Goal: Task Accomplishment & Management: Use online tool/utility

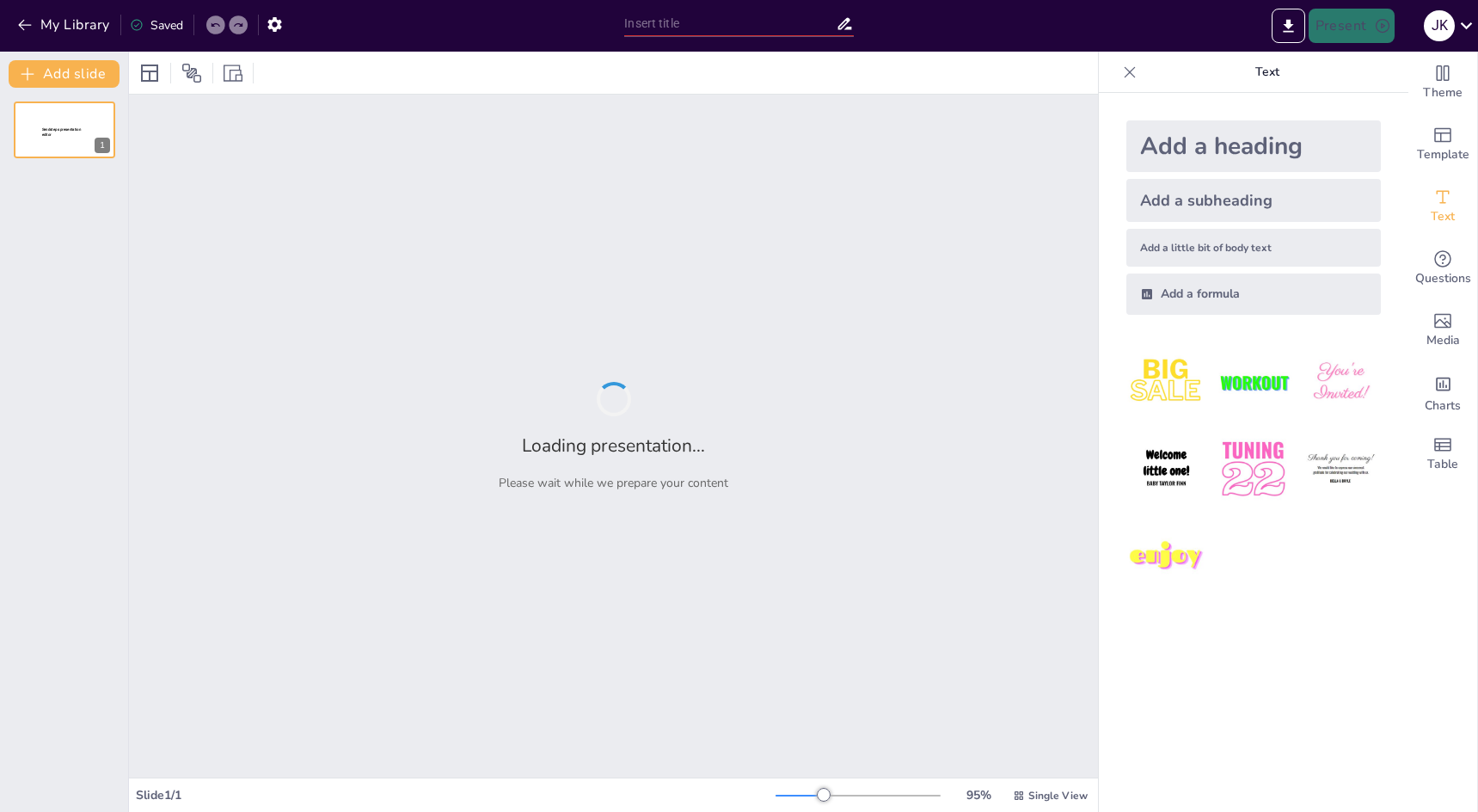
type input "Business icebreakers"
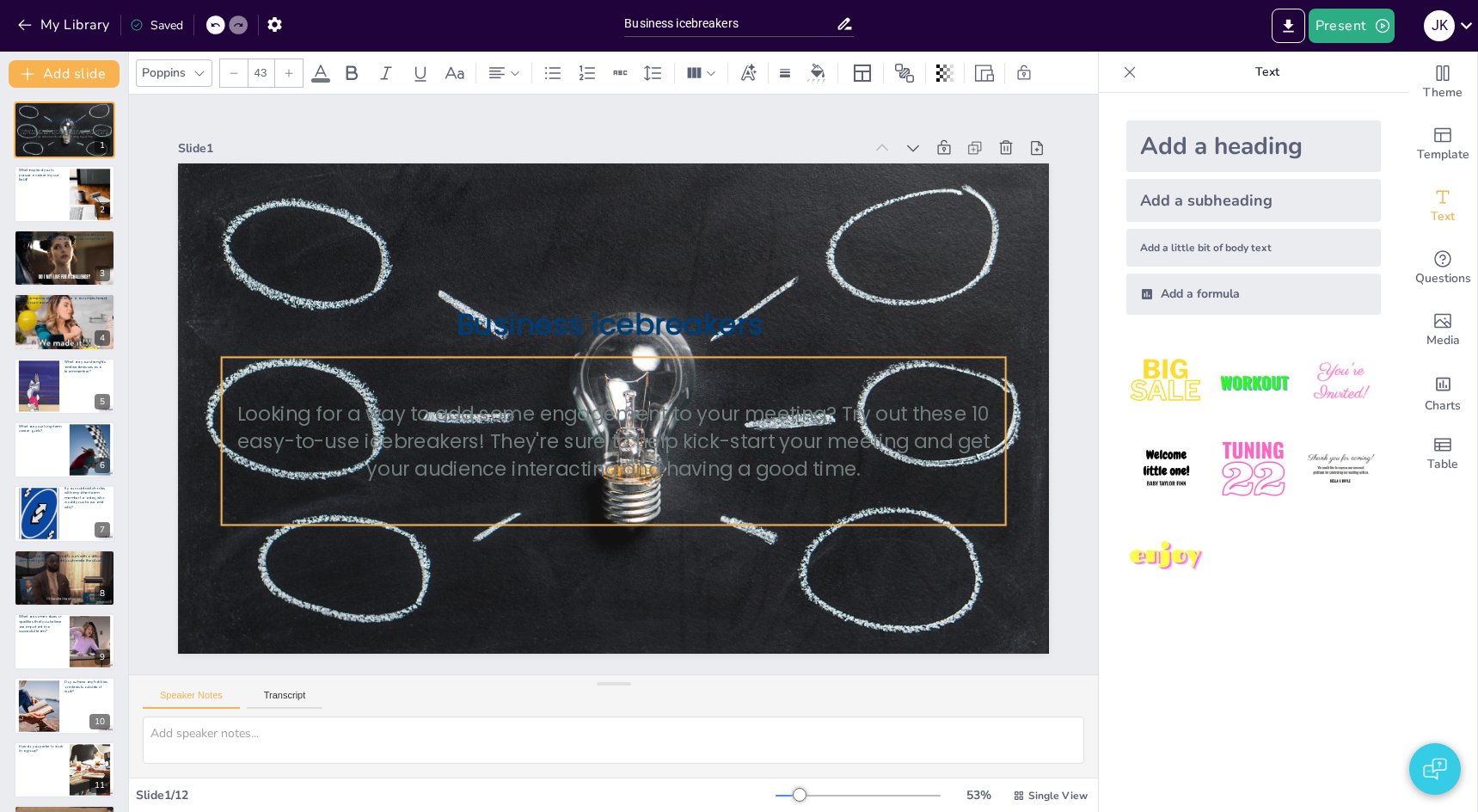
click at [462, 445] on p "Looking for a way to add some engagement to your meeting? Try out these 10 easy…" at bounding box center [584, 335] width 719 height 463
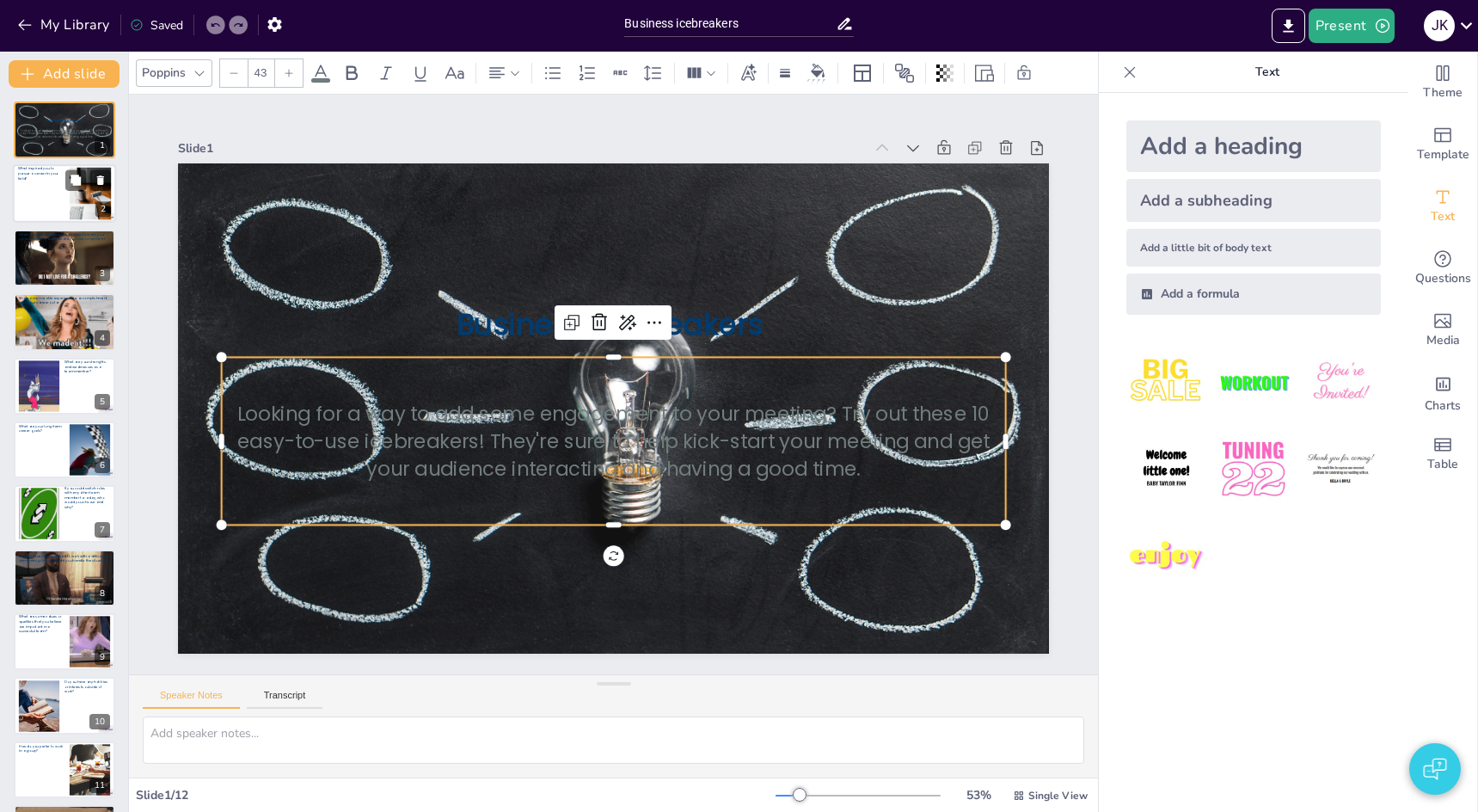
click at [33, 197] on div at bounding box center [41, 201] width 47 height 40
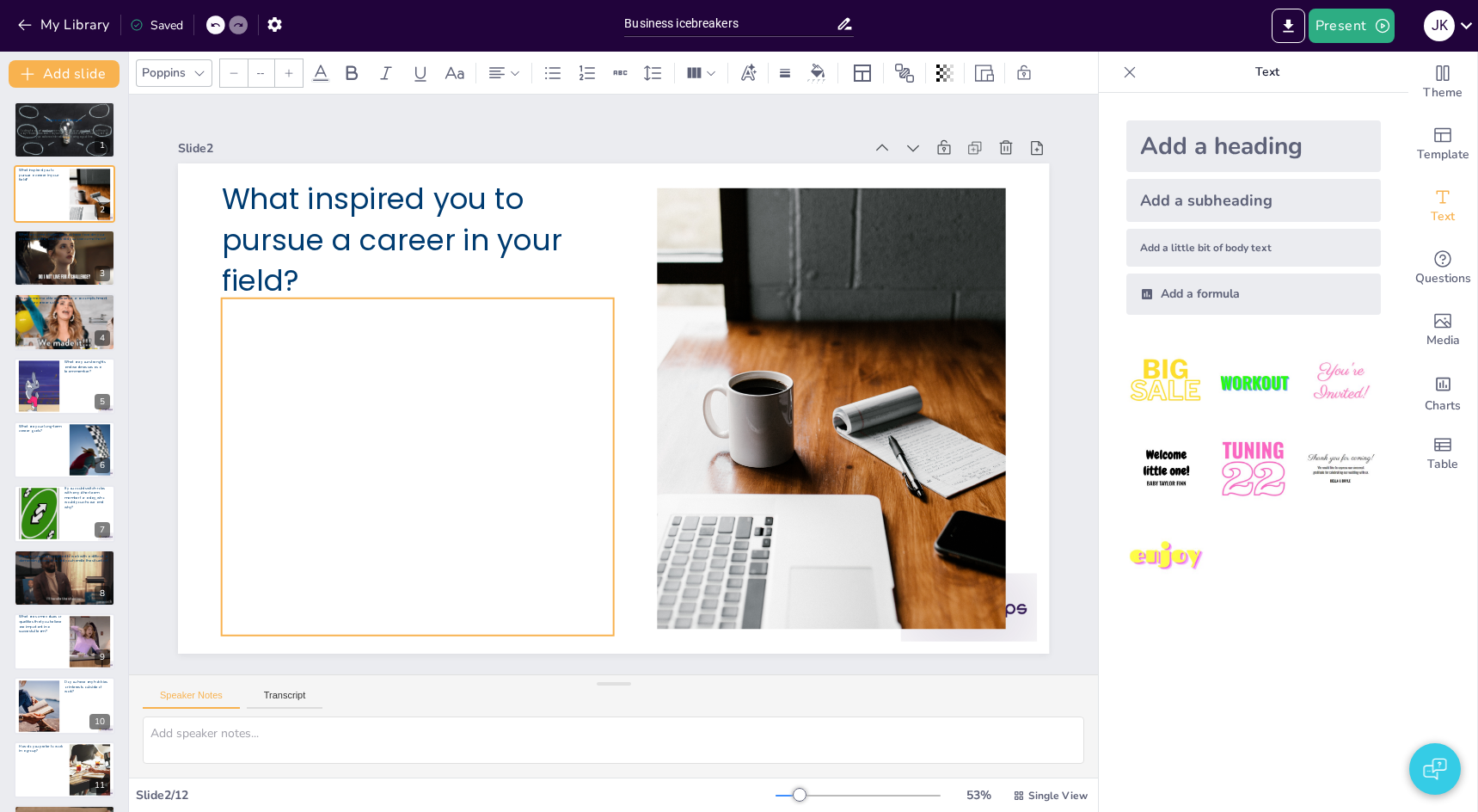
drag, startPoint x: 475, startPoint y: 325, endPoint x: 450, endPoint y: 323, distance: 25.1
click at [475, 325] on div at bounding box center [445, 256] width 489 height 508
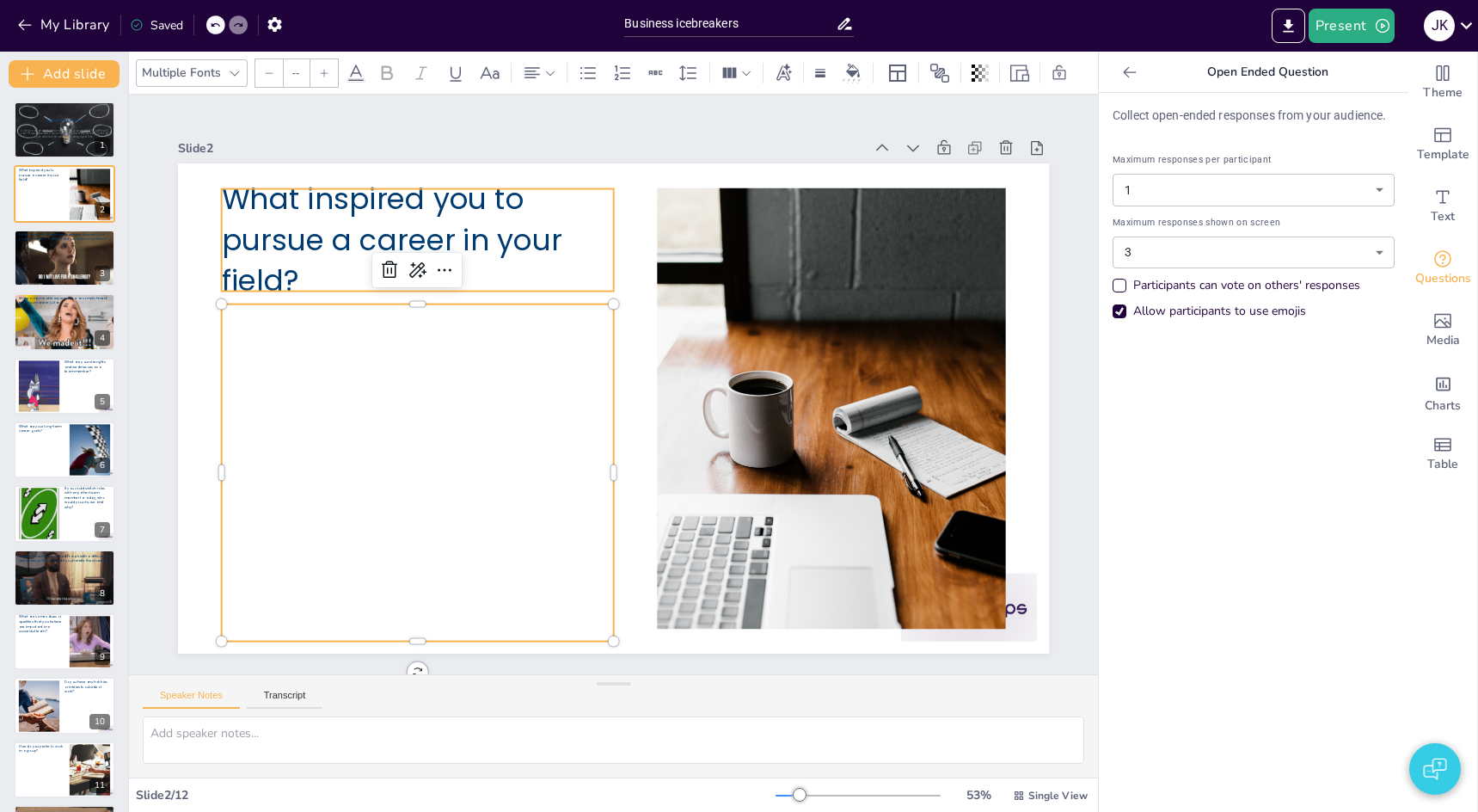
click at [451, 233] on p "What inspired you to pursue a career in your field?" at bounding box center [472, 186] width 411 height 237
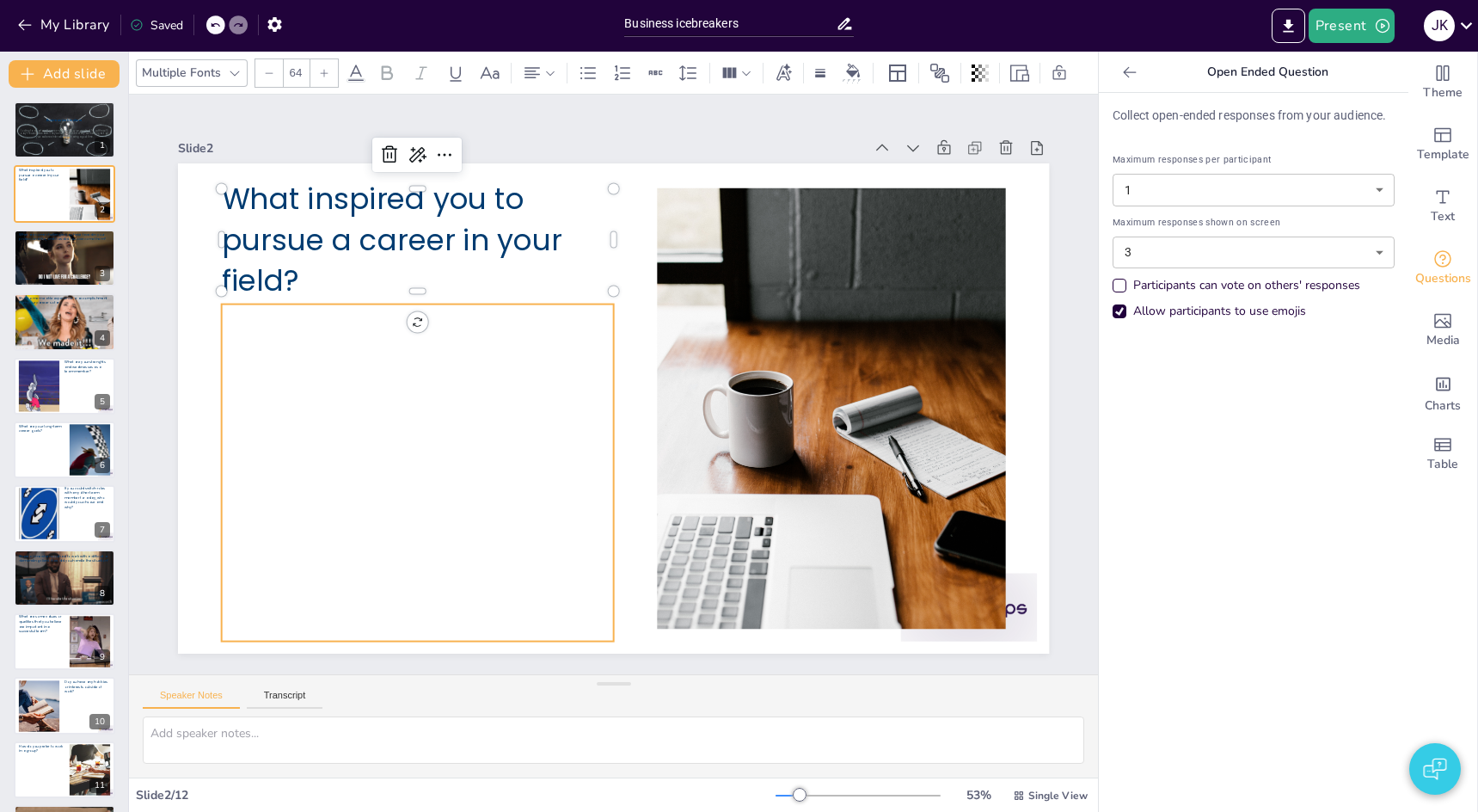
type input "--"
click at [490, 430] on div at bounding box center [657, 173] width 503 height 515
click at [76, 269] on div at bounding box center [64, 263] width 93 height 44
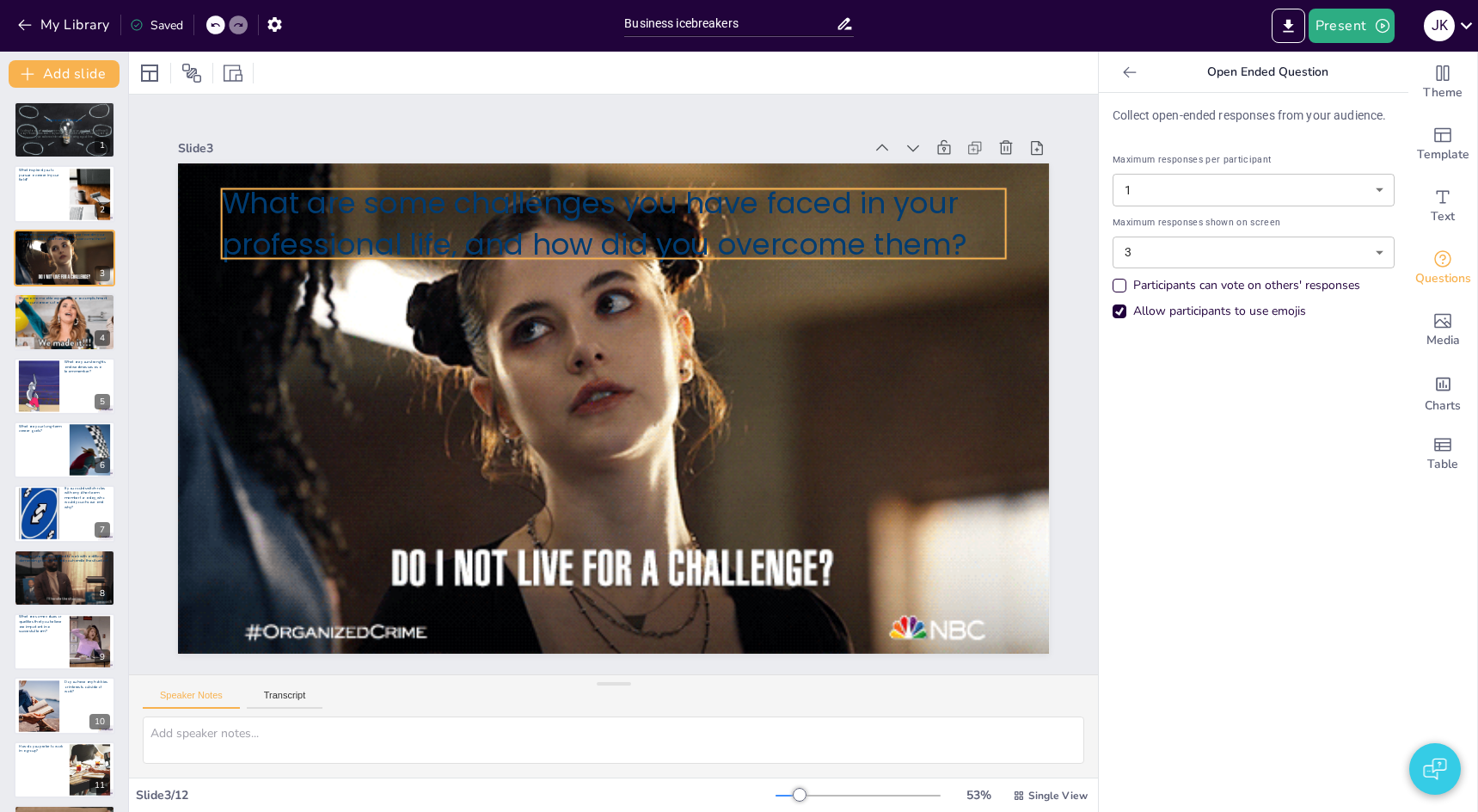
click at [520, 228] on p "What are some challenges you have faced in your professional life, and how did …" at bounding box center [474, 464] width 462 height 719
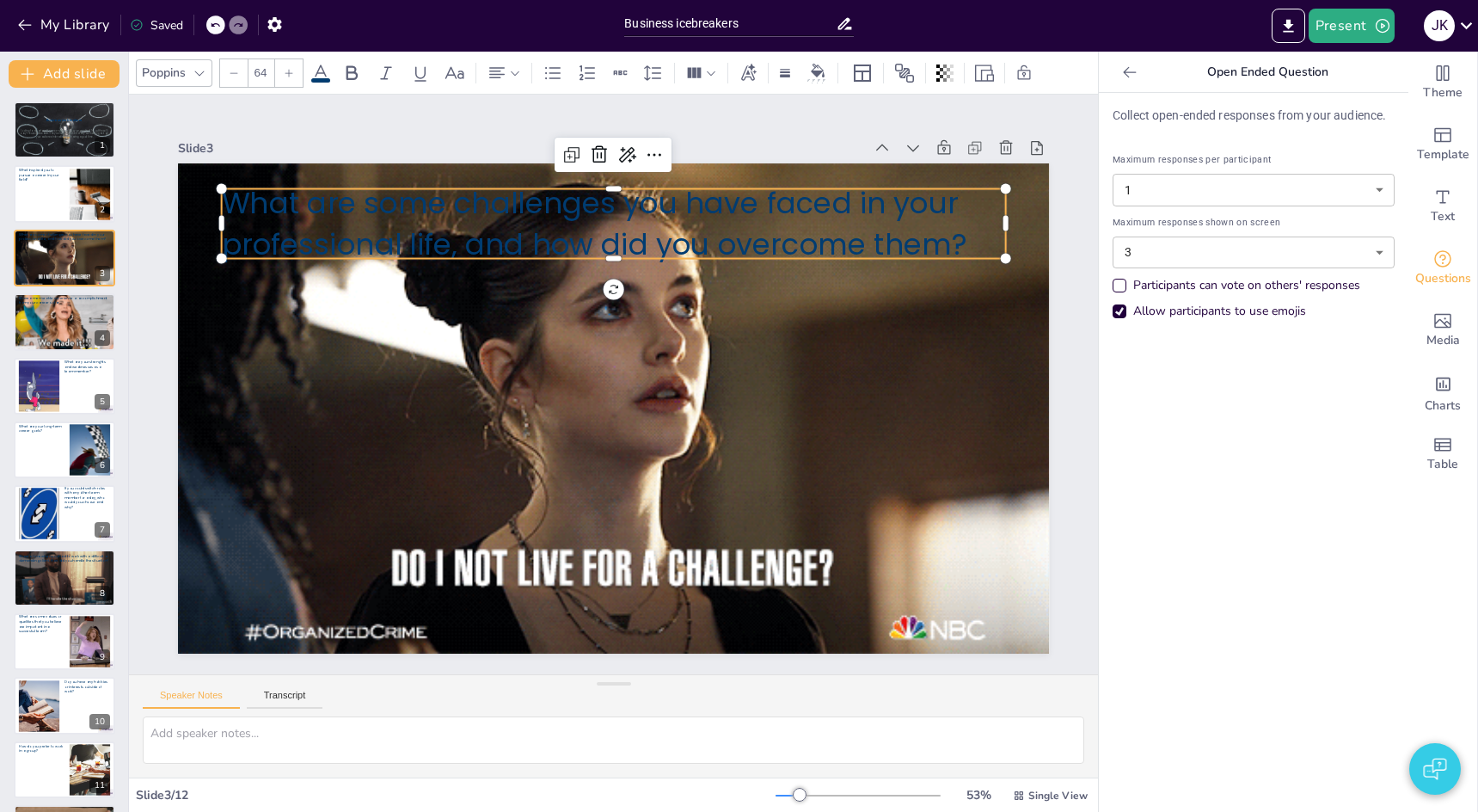
scroll to position [65, 0]
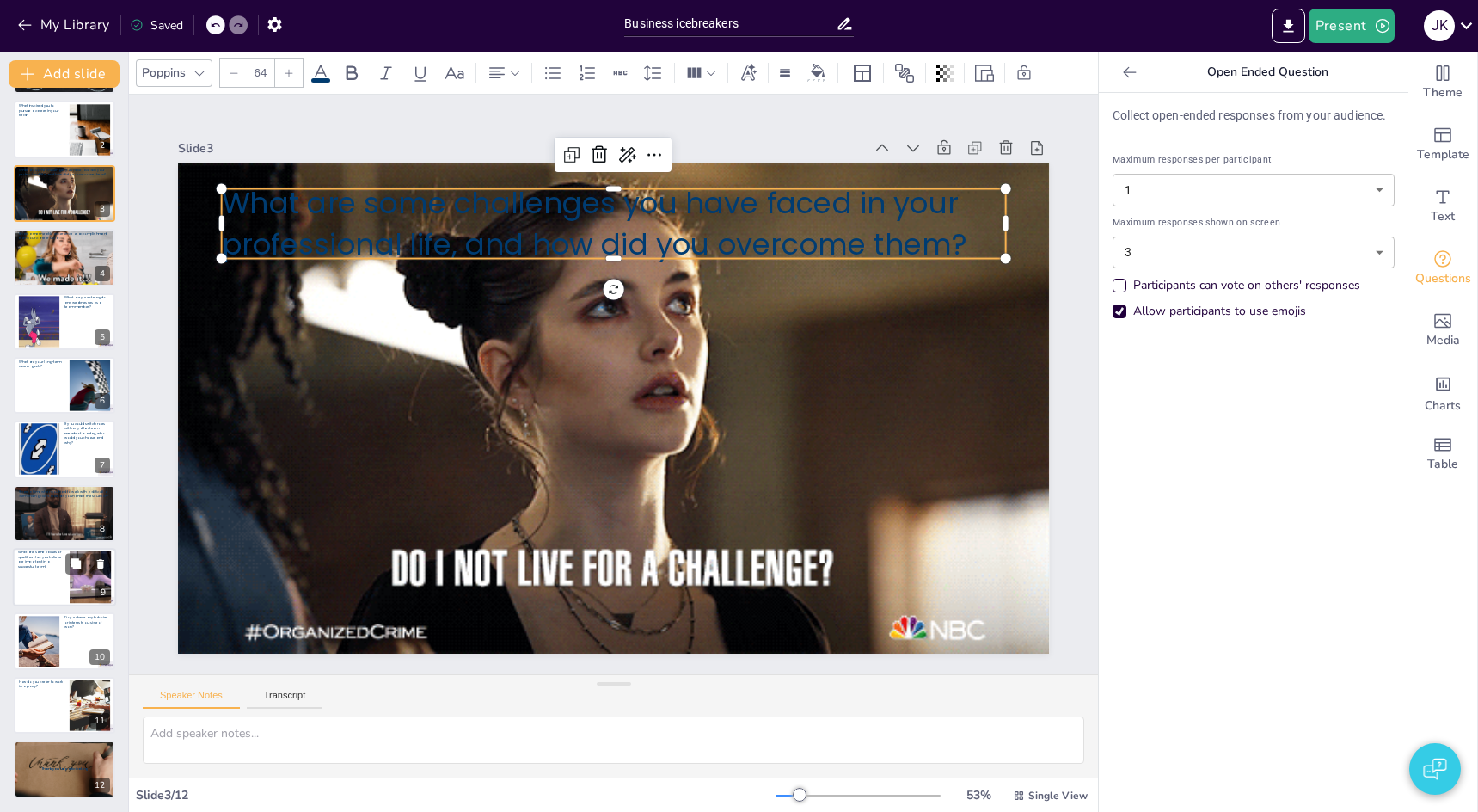
click at [44, 576] on div at bounding box center [41, 585] width 47 height 37
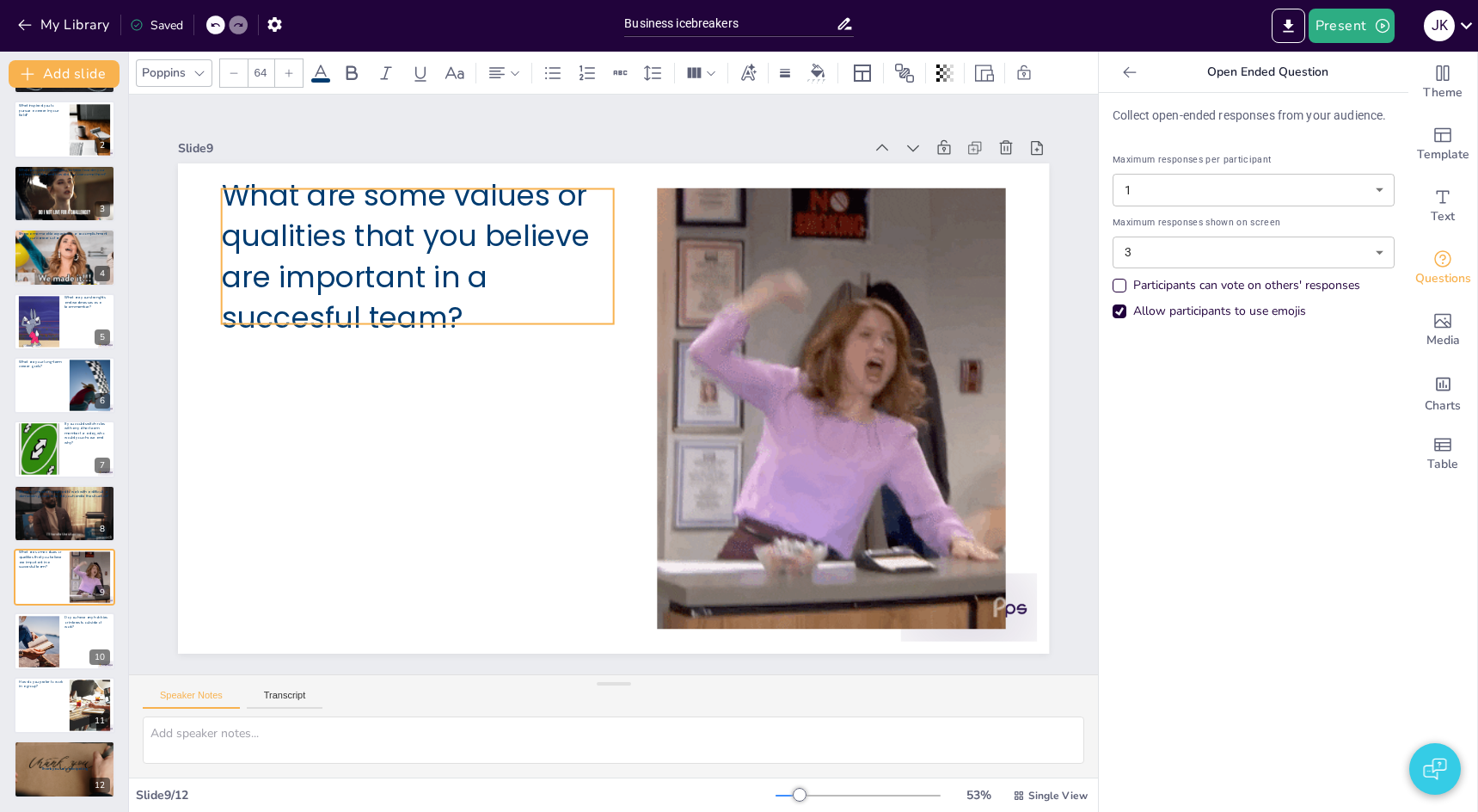
click at [354, 259] on p "What are some values or qualities that you believe are important in a succesful…" at bounding box center [553, 158] width 400 height 383
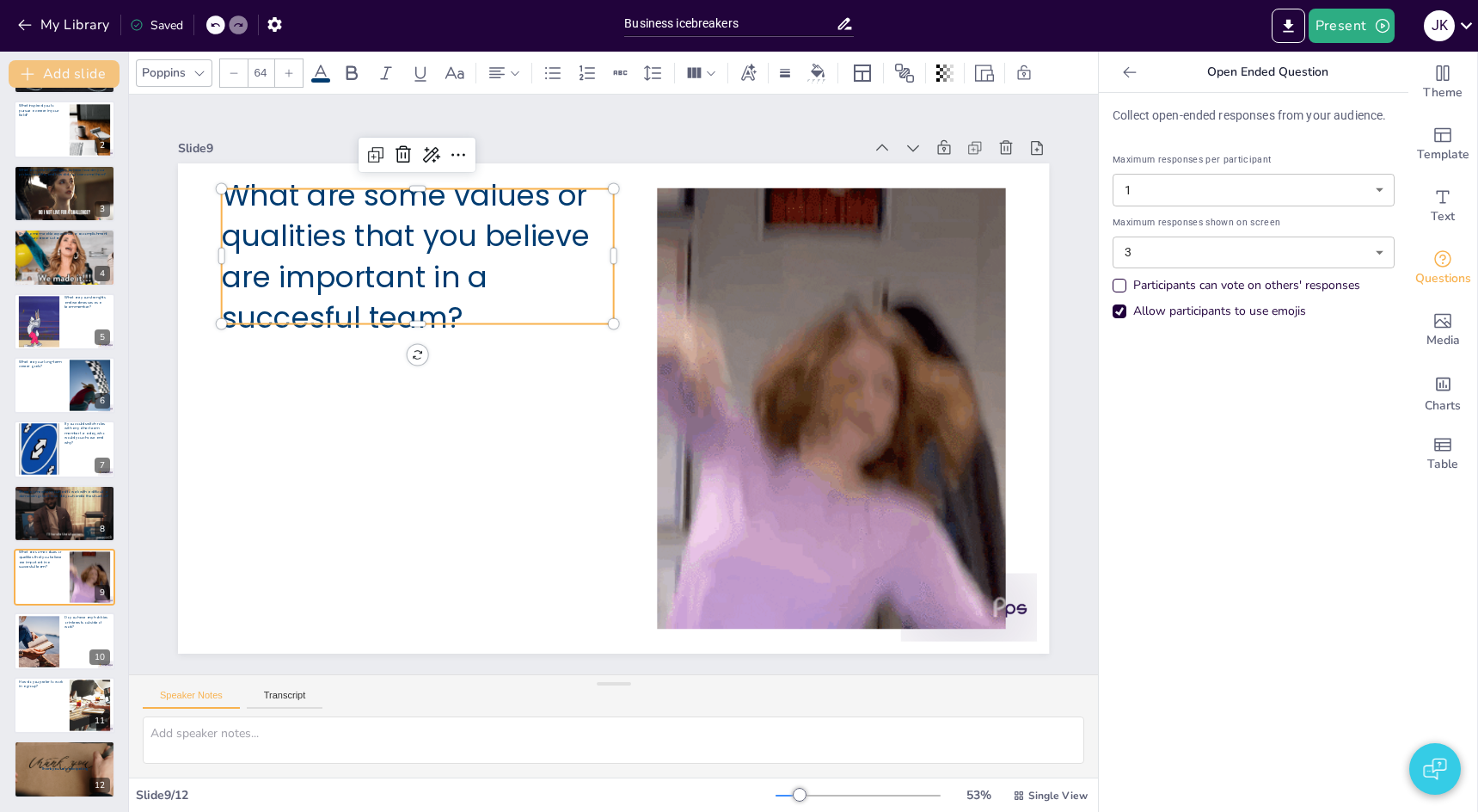
click at [49, 69] on button "Add slide" at bounding box center [64, 73] width 111 height 27
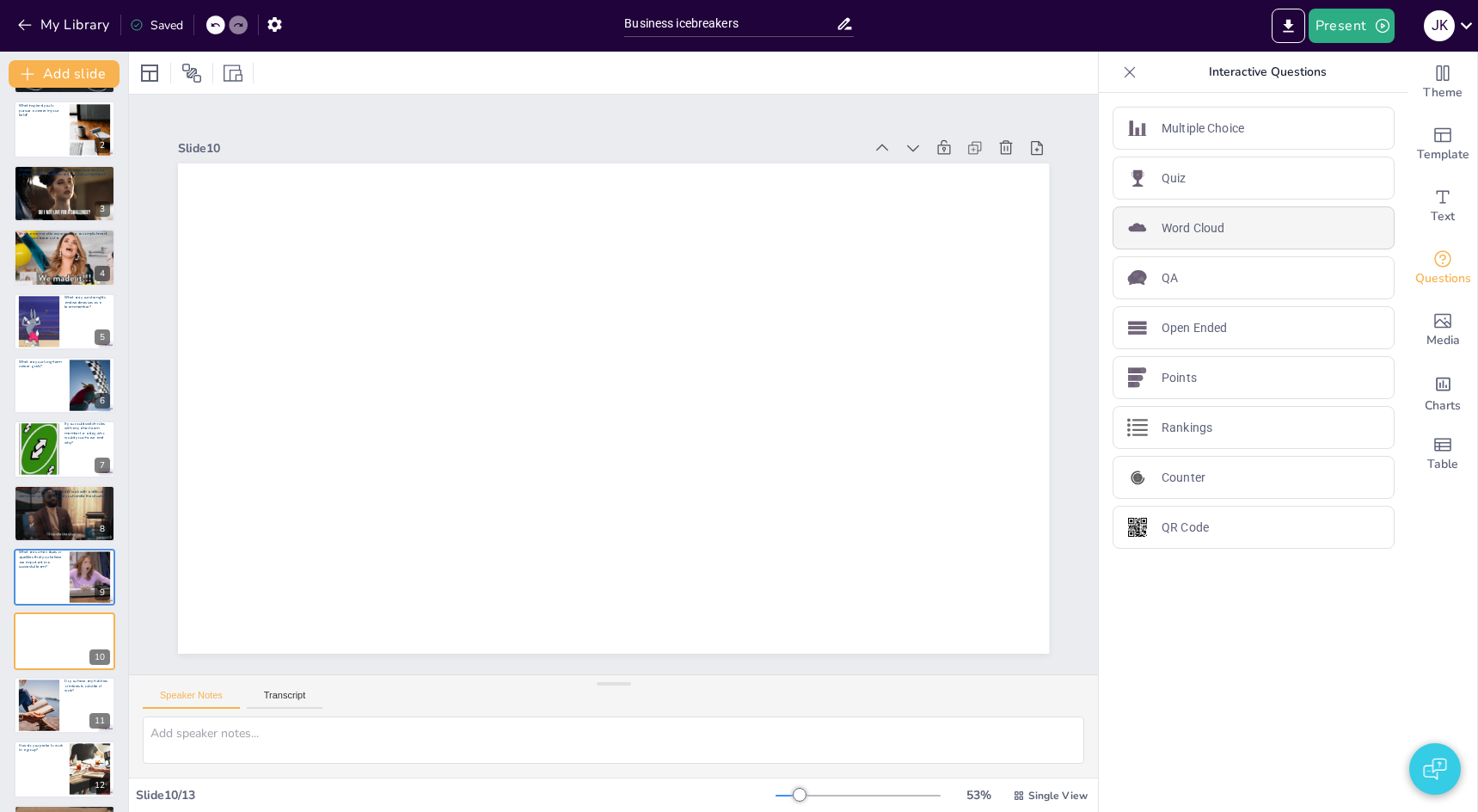
click at [1169, 230] on p "Word Cloud" at bounding box center [1193, 228] width 63 height 18
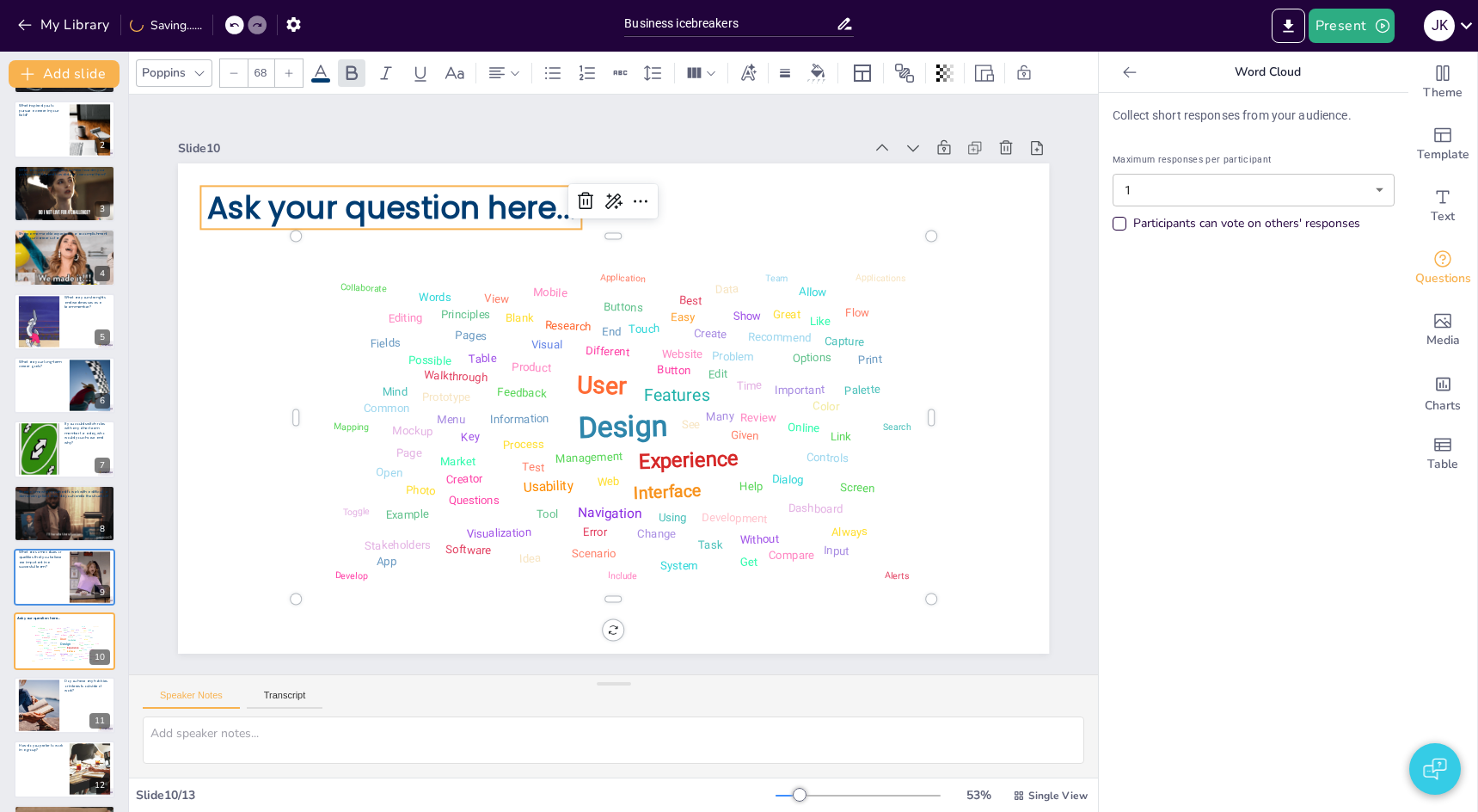
click at [390, 195] on span "Ask your question here..." at bounding box center [483, 132] width 354 height 189
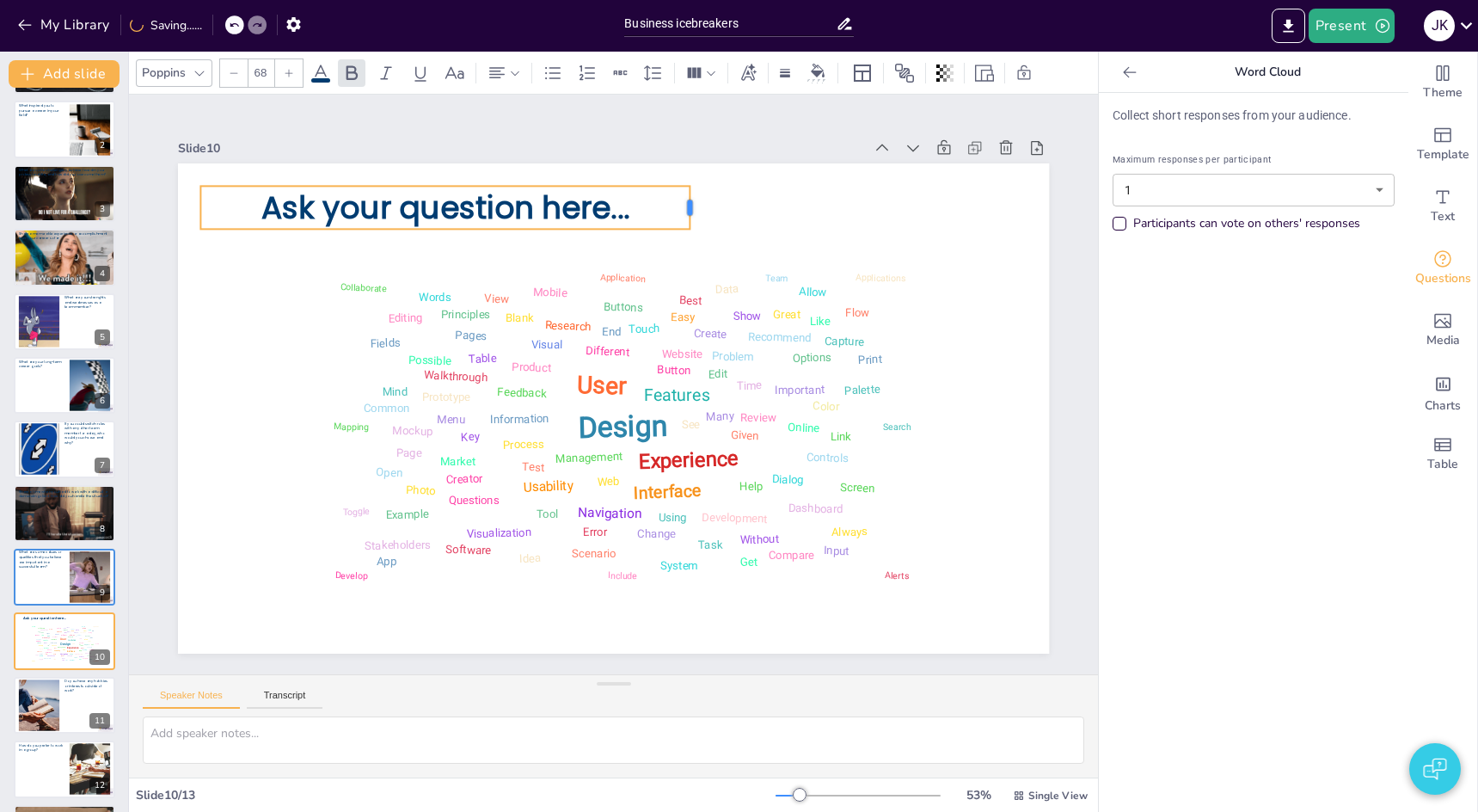
drag, startPoint x: 583, startPoint y: 207, endPoint x: 691, endPoint y: 212, distance: 108.1
click at [706, 212] on div at bounding box center [715, 218] width 18 height 45
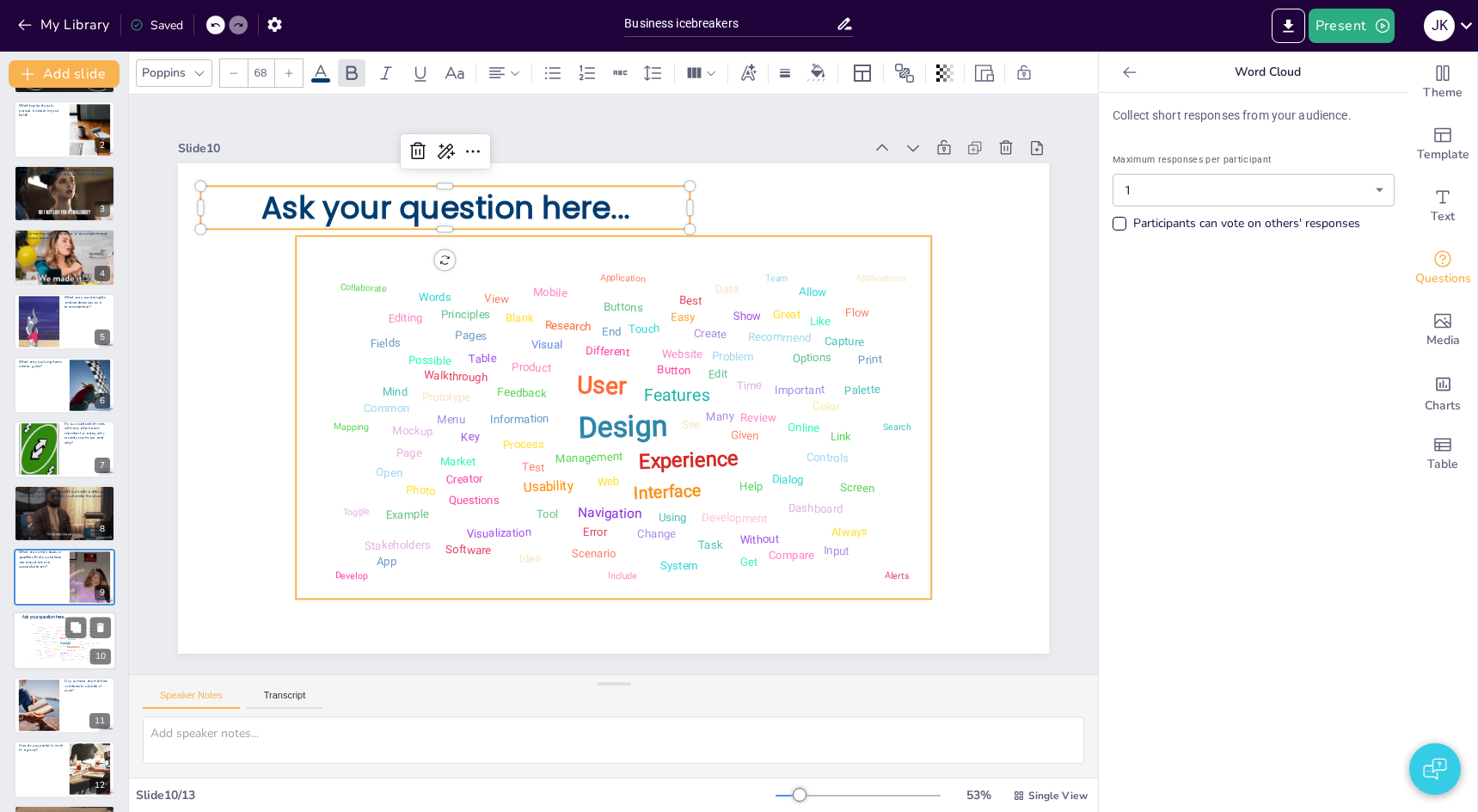
click at [45, 650] on div "Design User Experience Interface Features Navigation Usability Test Process Inf…" at bounding box center [64, 642] width 73 height 41
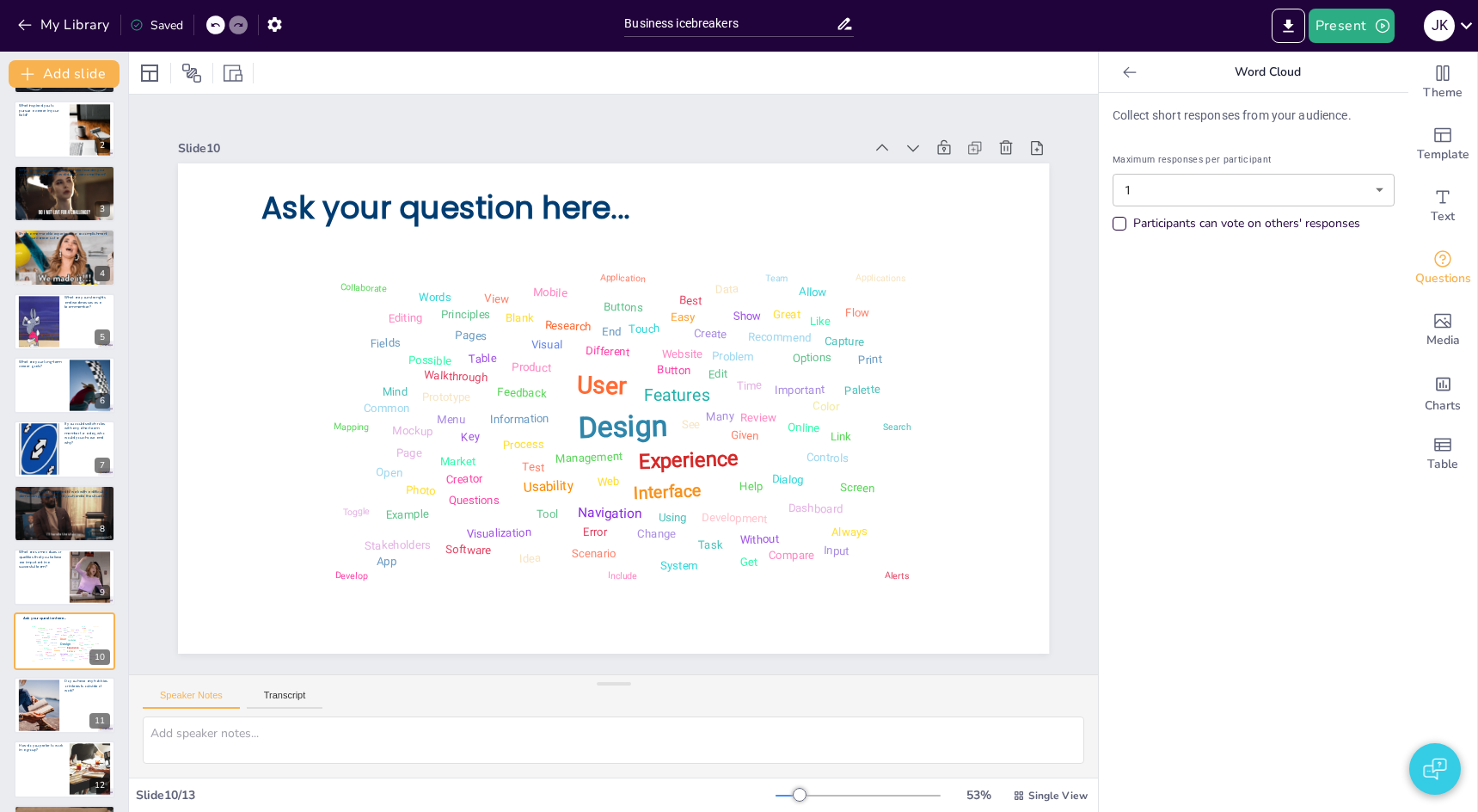
scroll to position [128, 0]
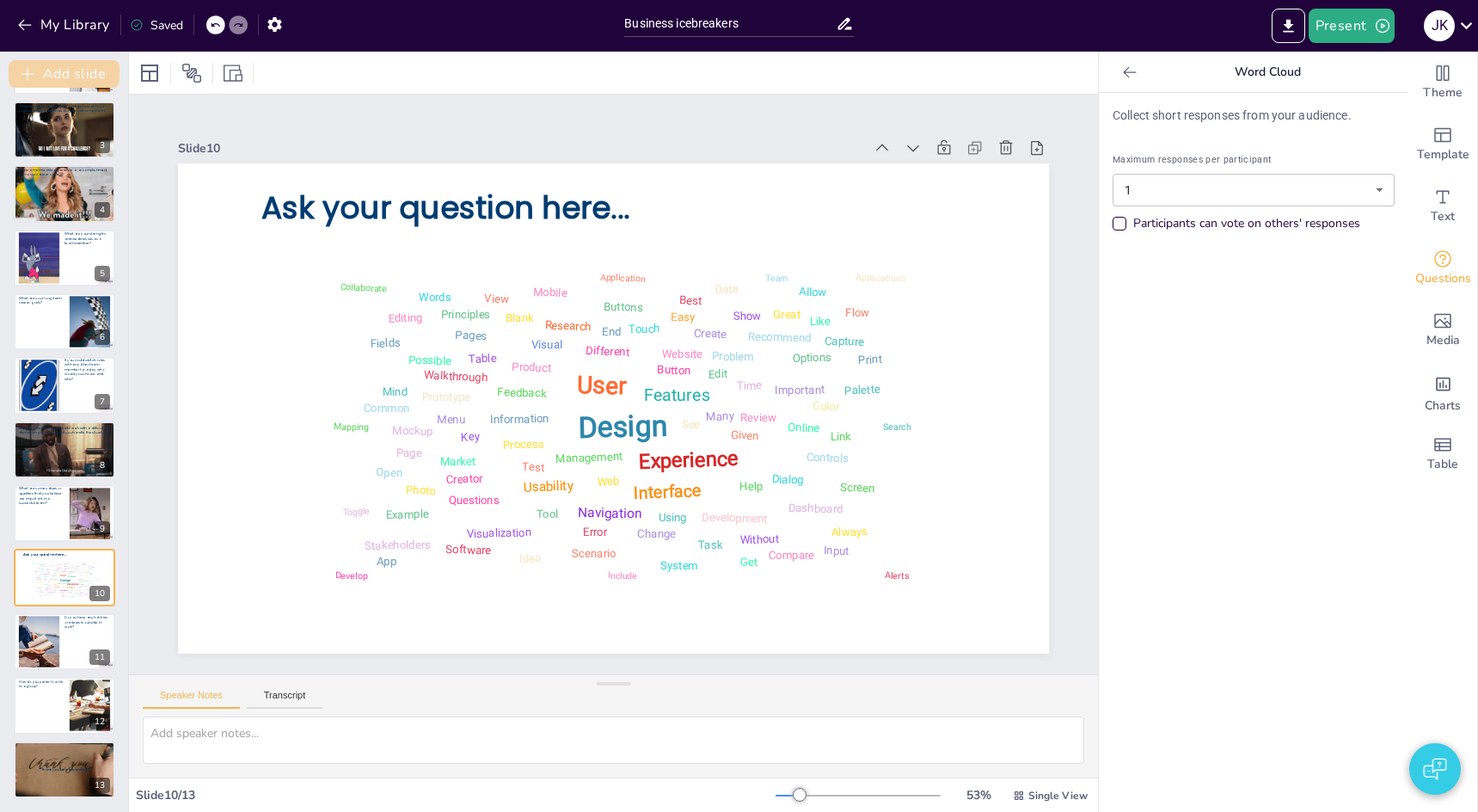
click at [75, 76] on button "Add slide" at bounding box center [64, 73] width 111 height 27
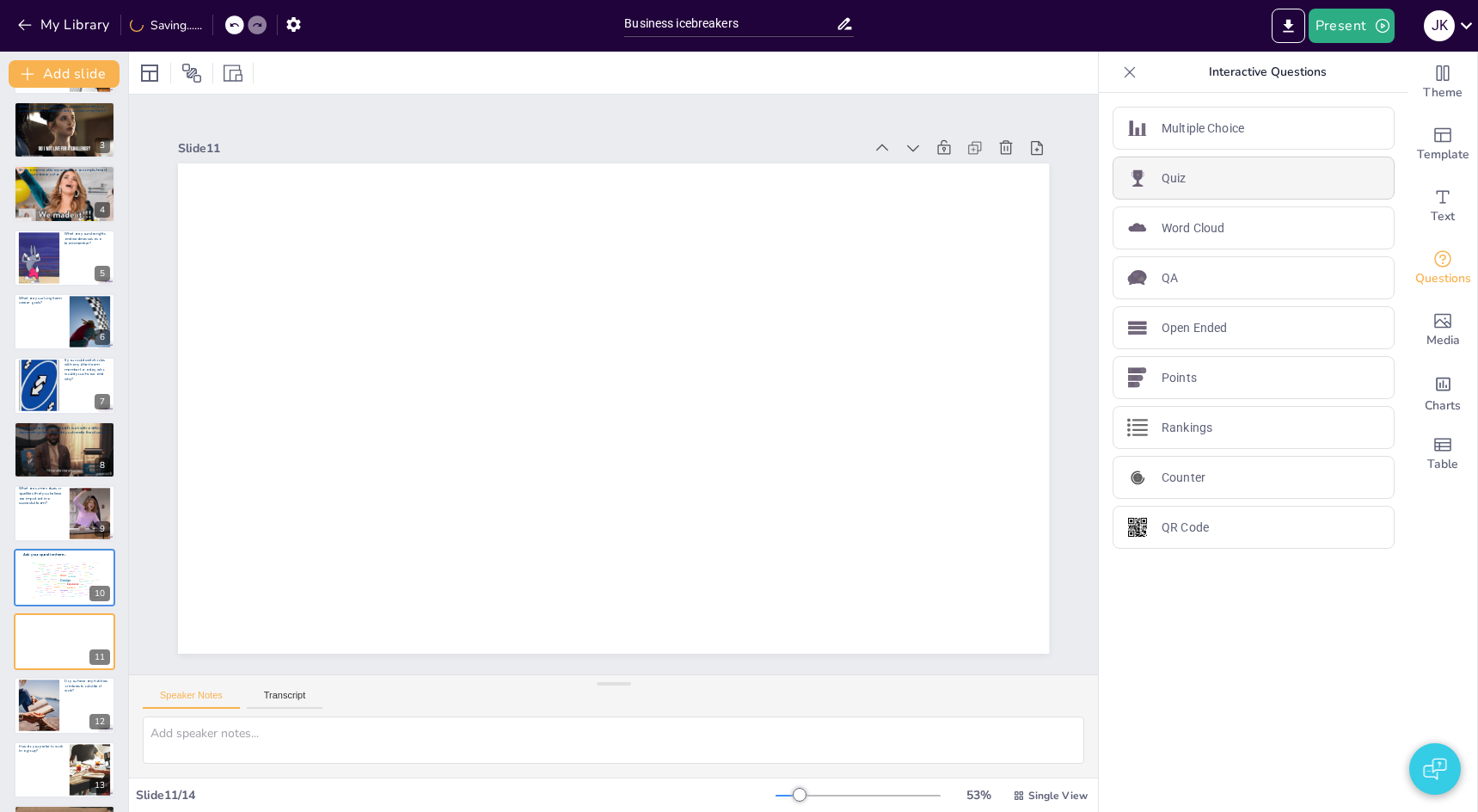
click at [1174, 179] on p "Quiz" at bounding box center [1174, 178] width 25 height 18
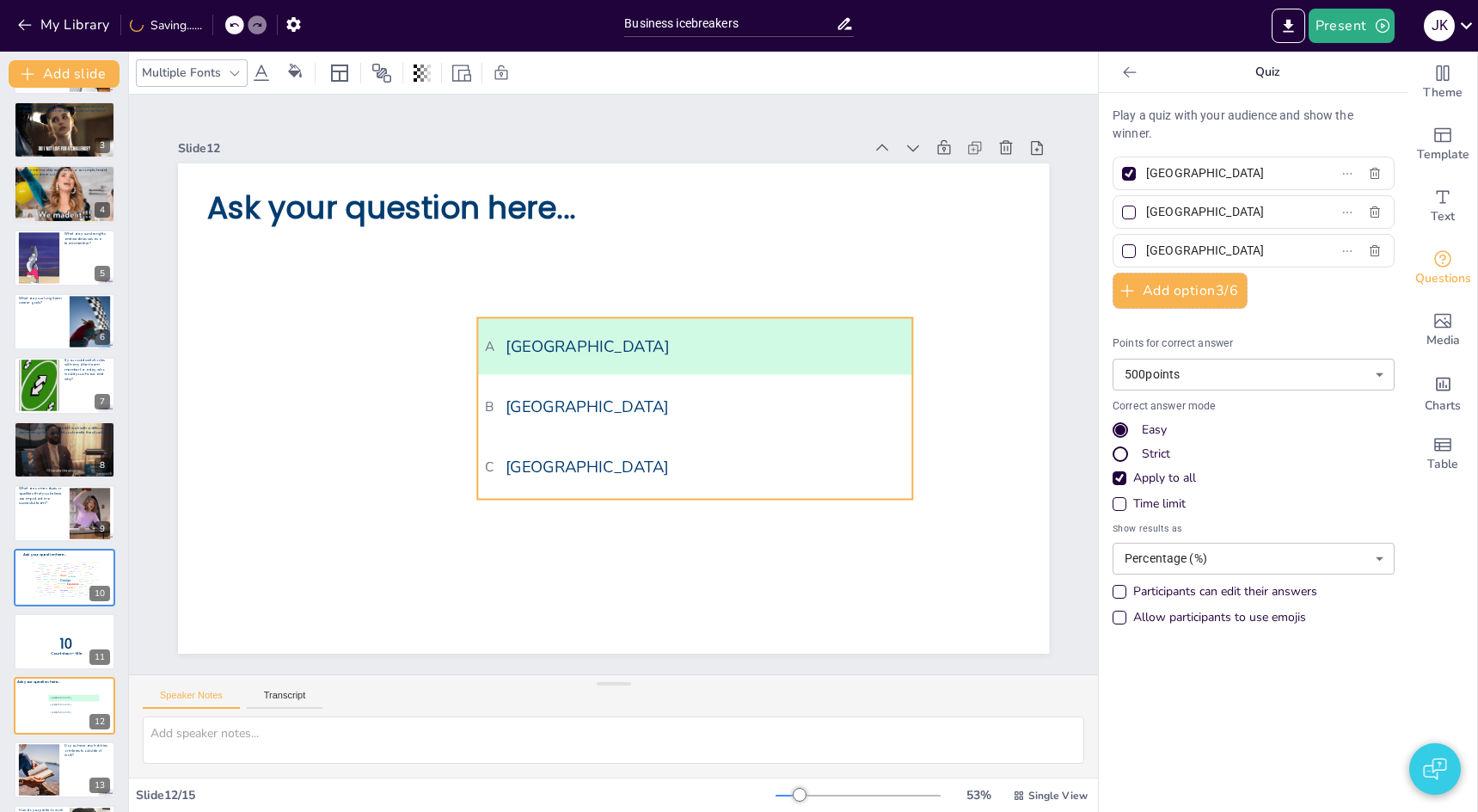
click at [606, 429] on li "B [GEOGRAPHIC_DATA]" at bounding box center [688, 423] width 438 height 146
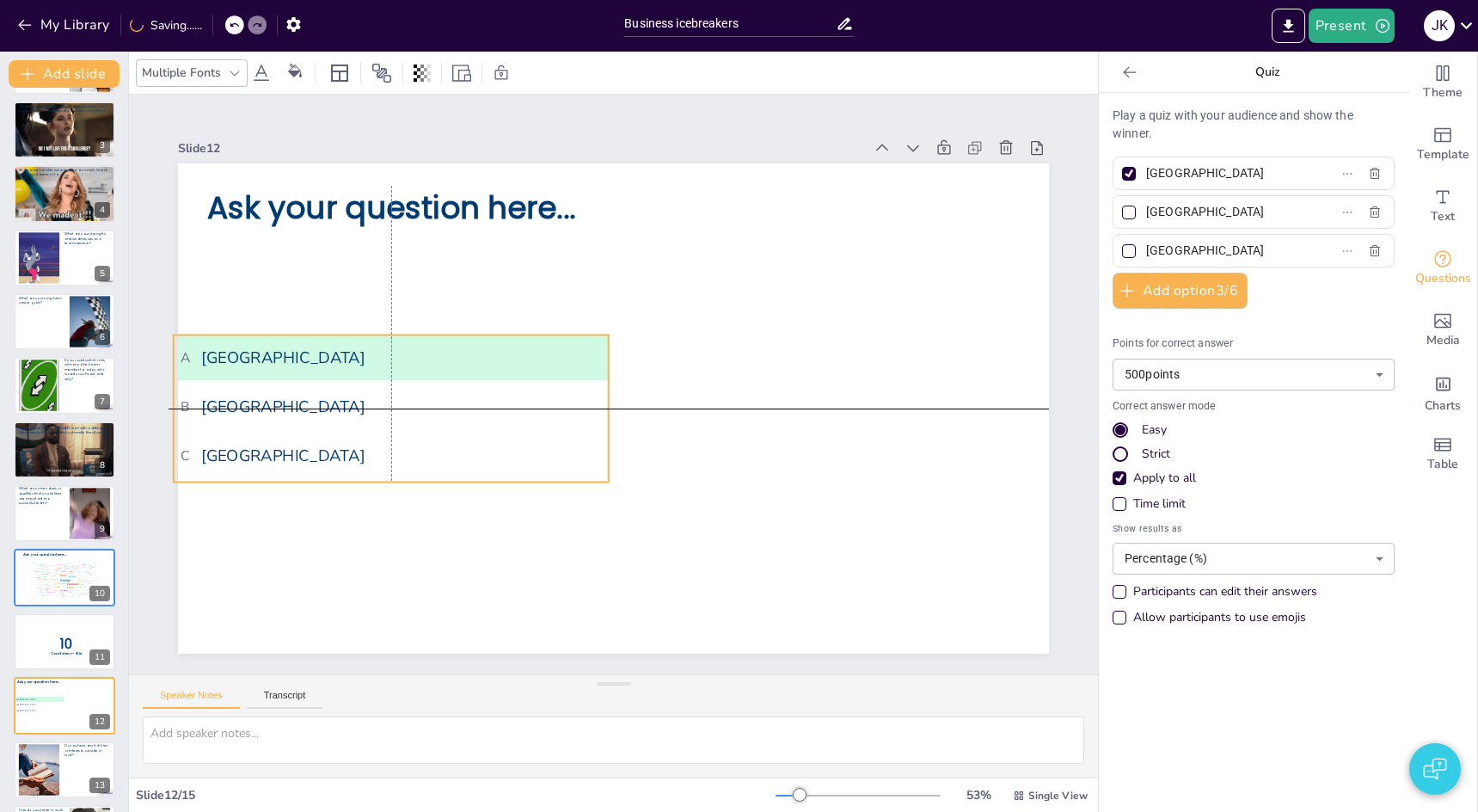
drag, startPoint x: 709, startPoint y: 450, endPoint x: 494, endPoint y: 455, distance: 215.1
click at [494, 455] on span "C [GEOGRAPHIC_DATA]" at bounding box center [380, 383] width 407 height 150
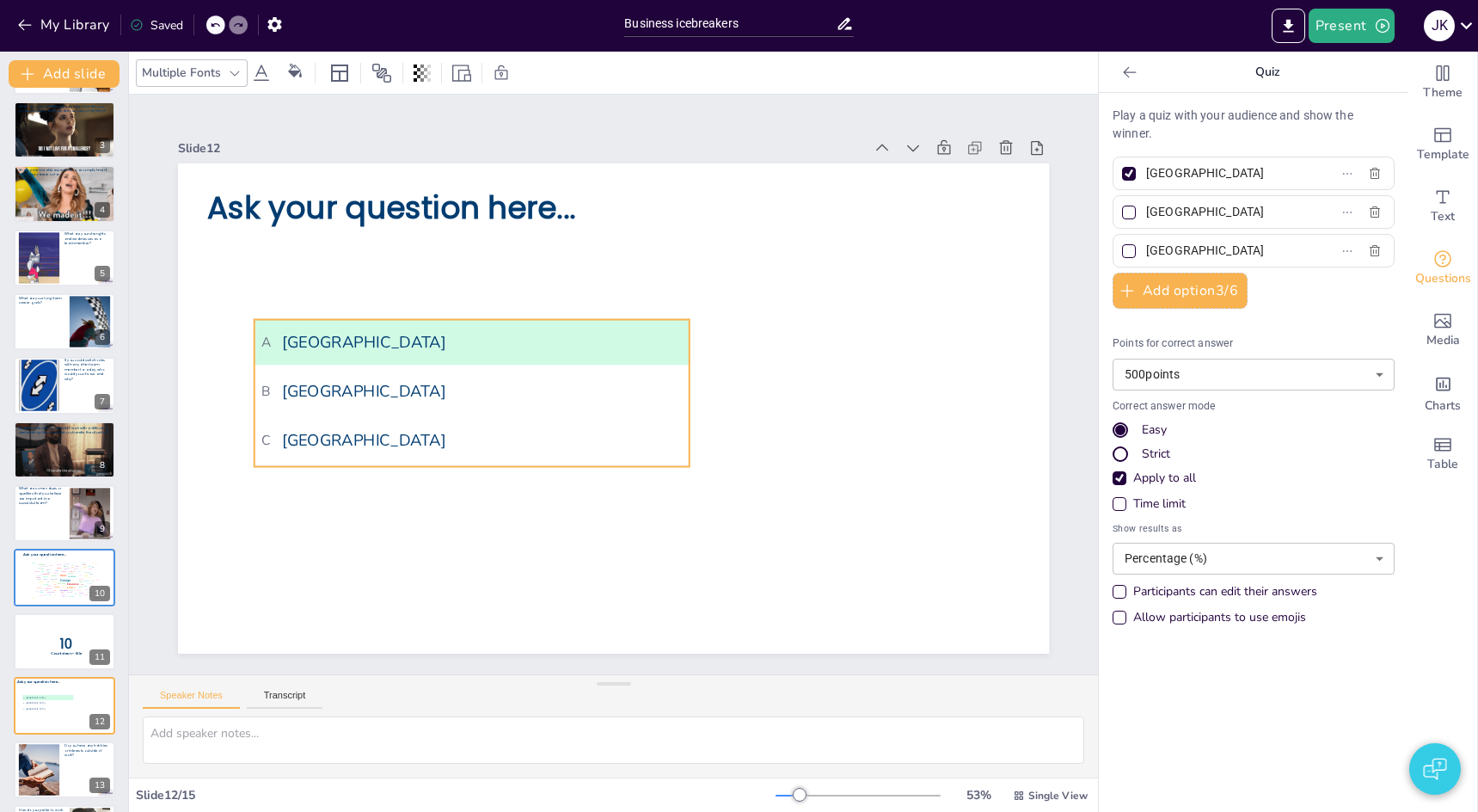
drag, startPoint x: 555, startPoint y: 353, endPoint x: 637, endPoint y: 338, distance: 83.4
click at [637, 338] on span "A [GEOGRAPHIC_DATA]" at bounding box center [484, 314] width 416 height 109
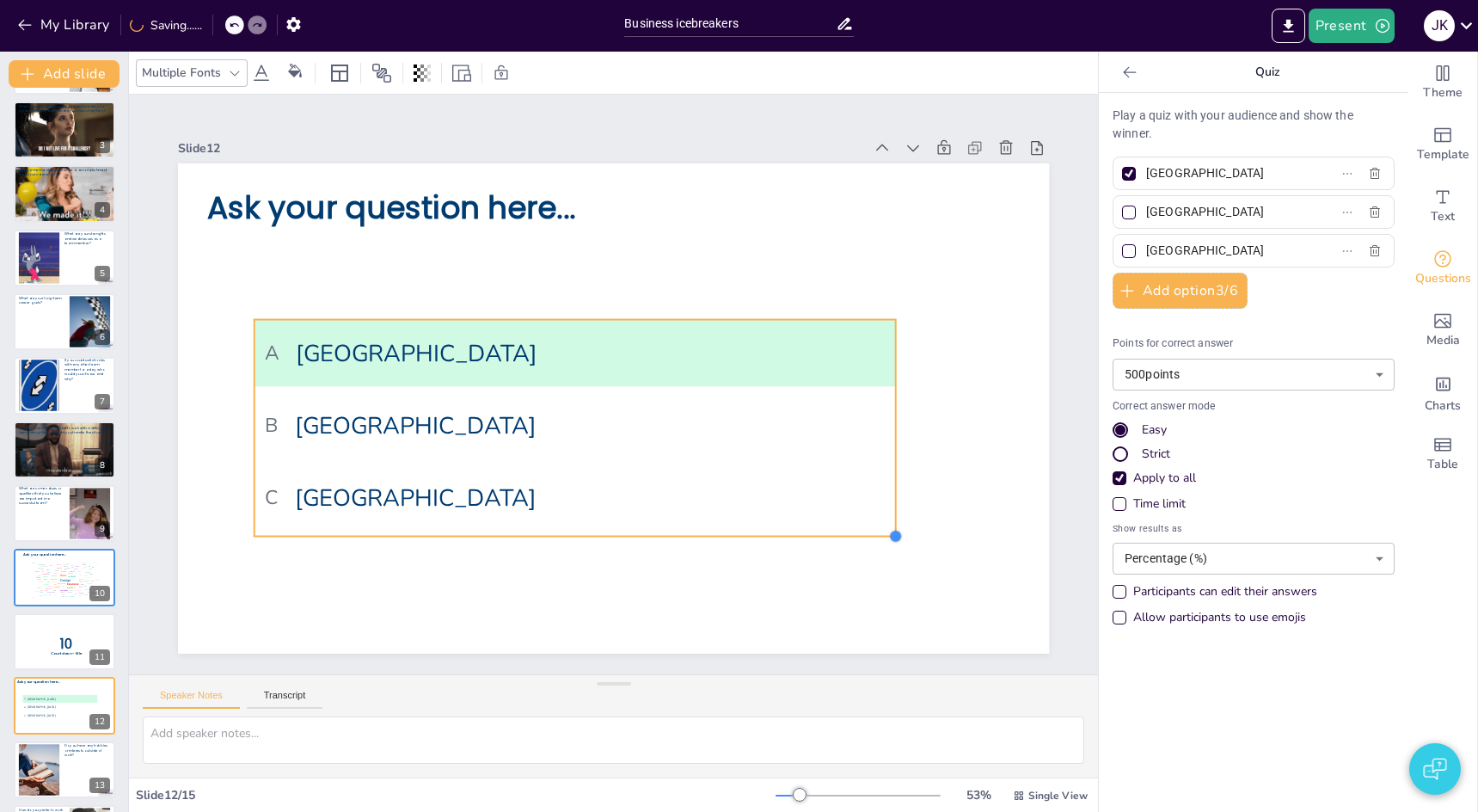
drag, startPoint x: 688, startPoint y: 464, endPoint x: 866, endPoint y: 534, distance: 191.3
click at [866, 534] on div "Ask your question here... A [GEOGRAPHIC_DATA] B [GEOGRAPHIC_DATA] C [GEOGRAPHIC…" at bounding box center [596, 399] width 947 height 976
click at [1139, 212] on div at bounding box center [1129, 212] width 21 height 21
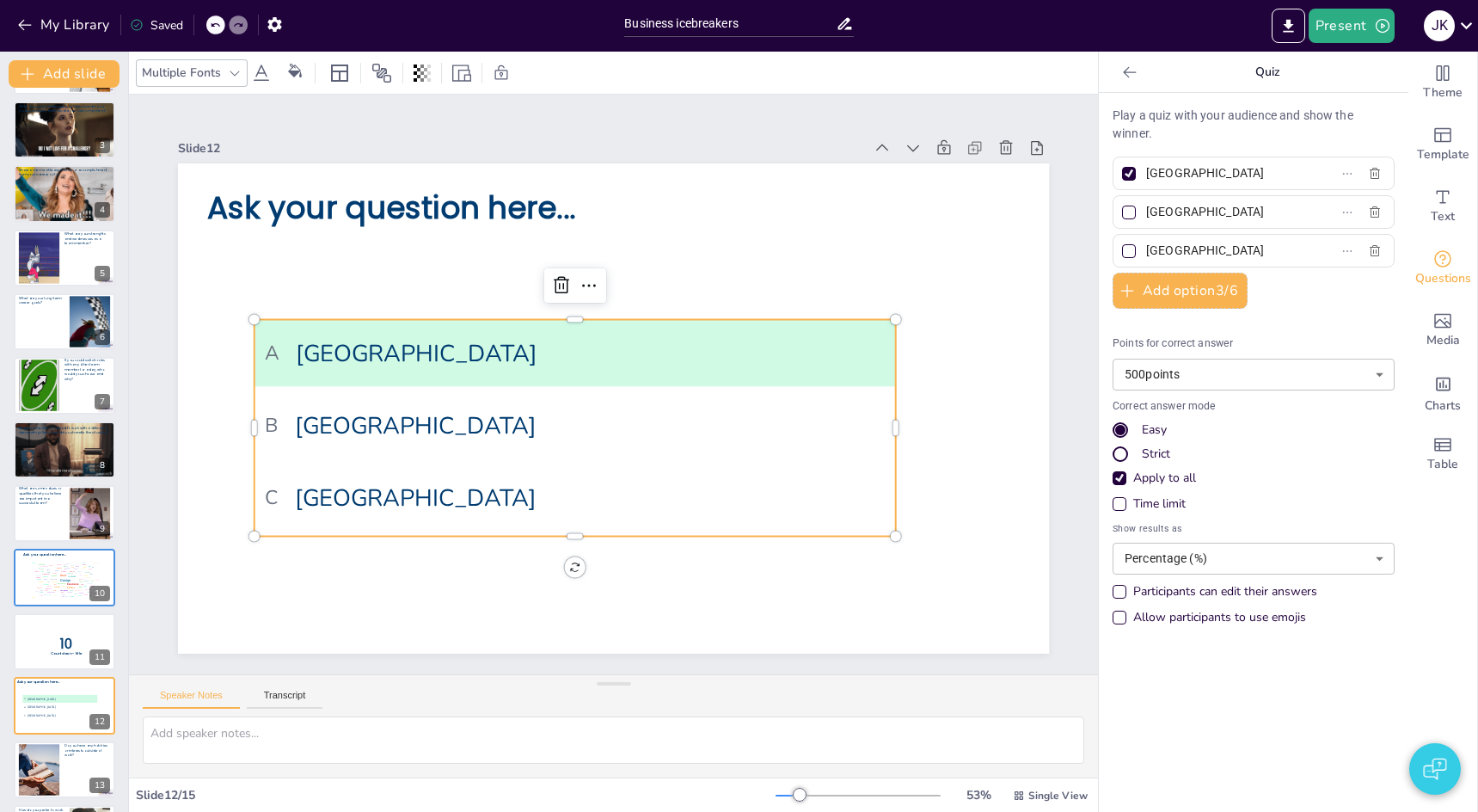
click at [1146, 212] on input "[GEOGRAPHIC_DATA]" at bounding box center [1226, 212] width 160 height 25
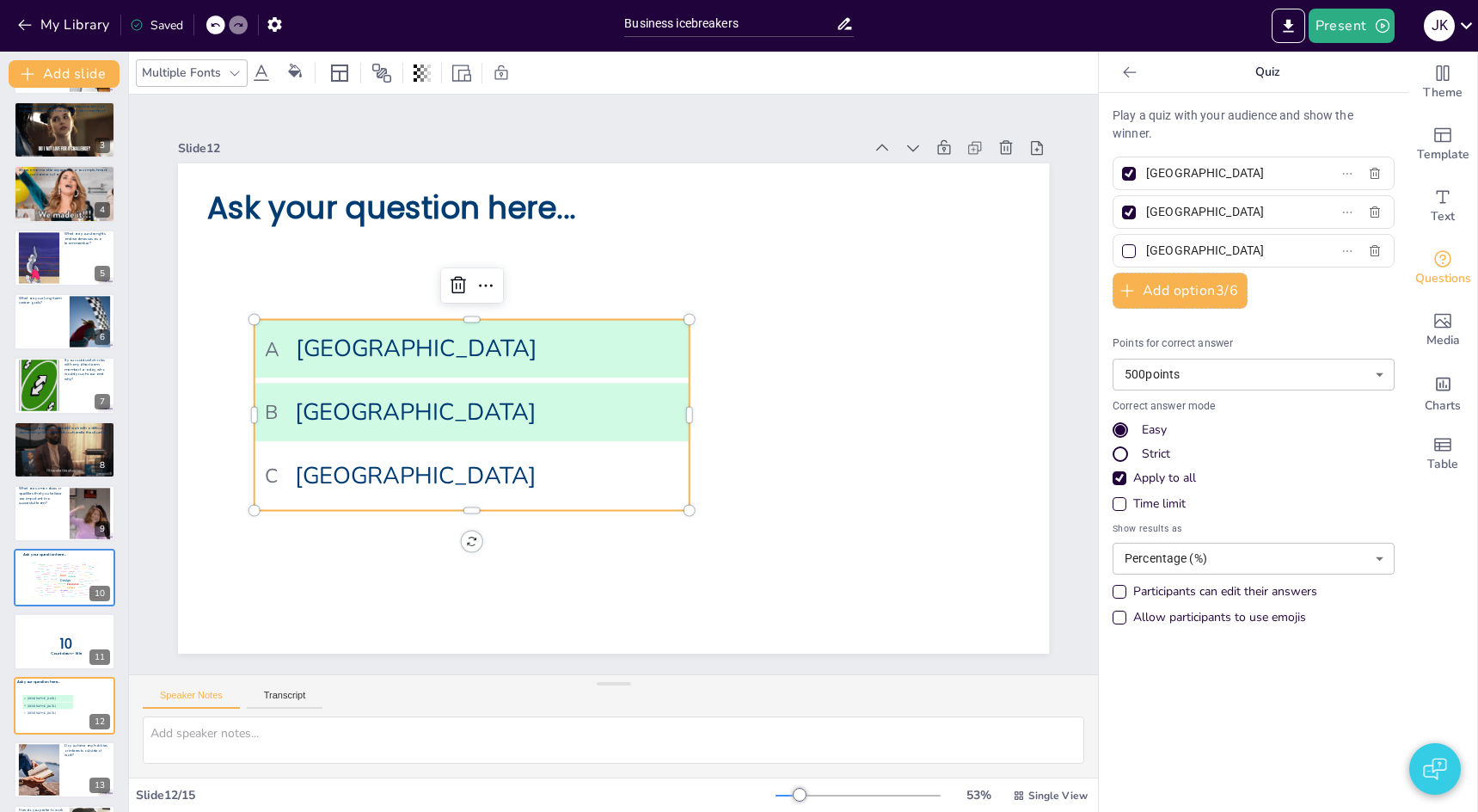
click at [1129, 212] on div at bounding box center [1129, 212] width 14 height 14
click at [1146, 212] on input "[GEOGRAPHIC_DATA]" at bounding box center [1226, 212] width 160 height 25
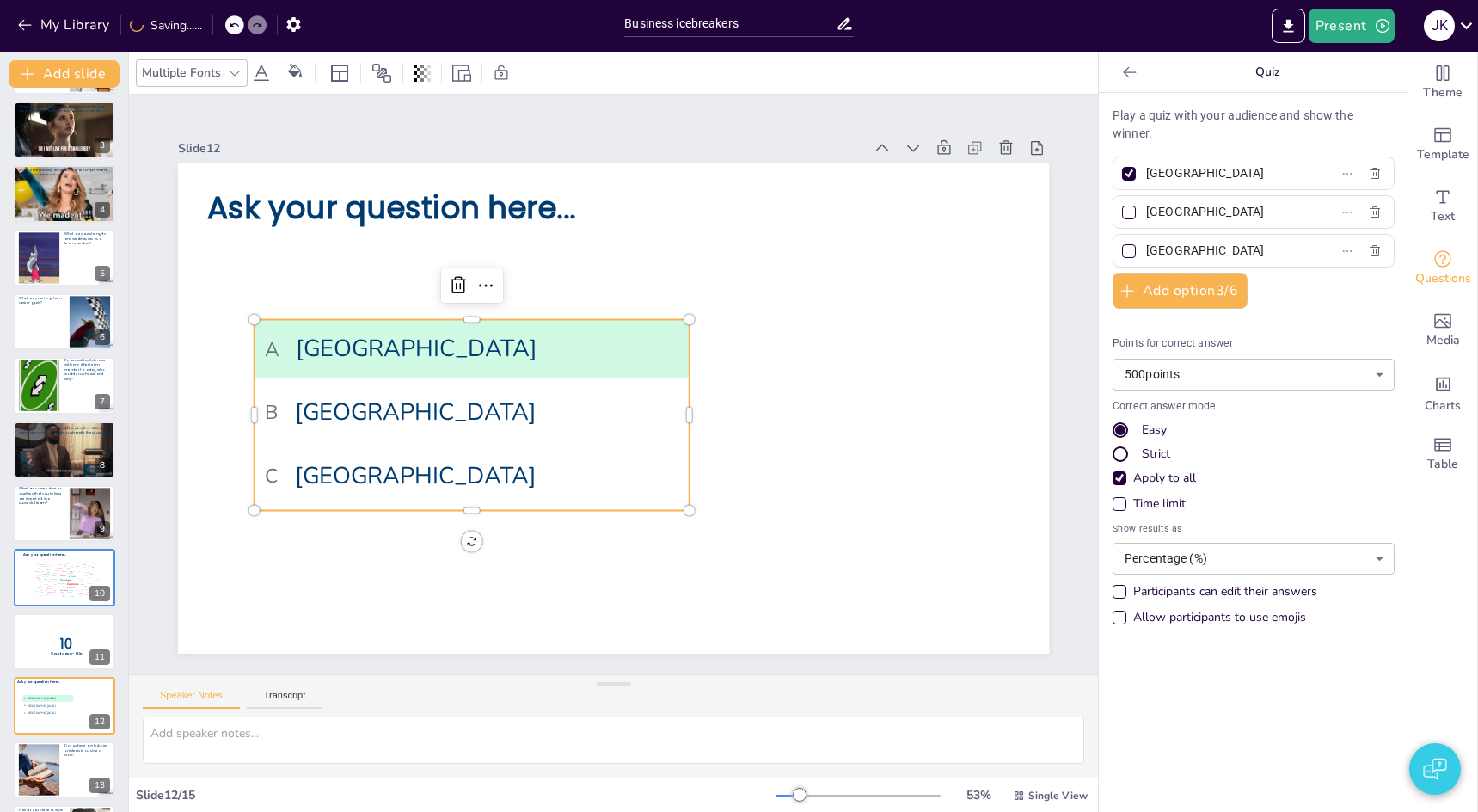
click at [1131, 213] on div at bounding box center [1128, 212] width 8 height 8
click at [1146, 213] on input "[GEOGRAPHIC_DATA]" at bounding box center [1226, 212] width 160 height 25
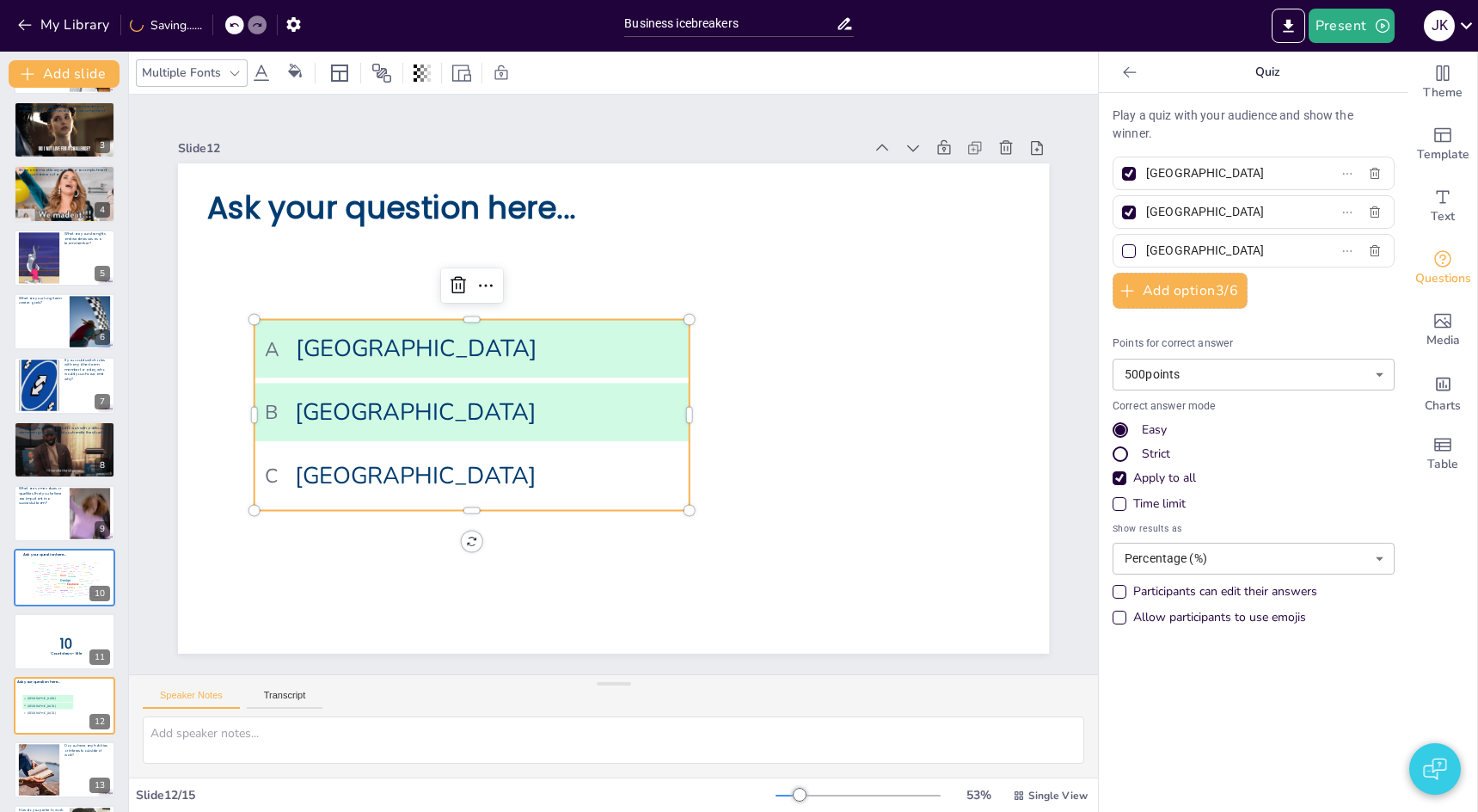
click at [1134, 173] on div at bounding box center [1129, 173] width 14 height 14
click at [1146, 173] on input "[GEOGRAPHIC_DATA]" at bounding box center [1226, 173] width 160 height 25
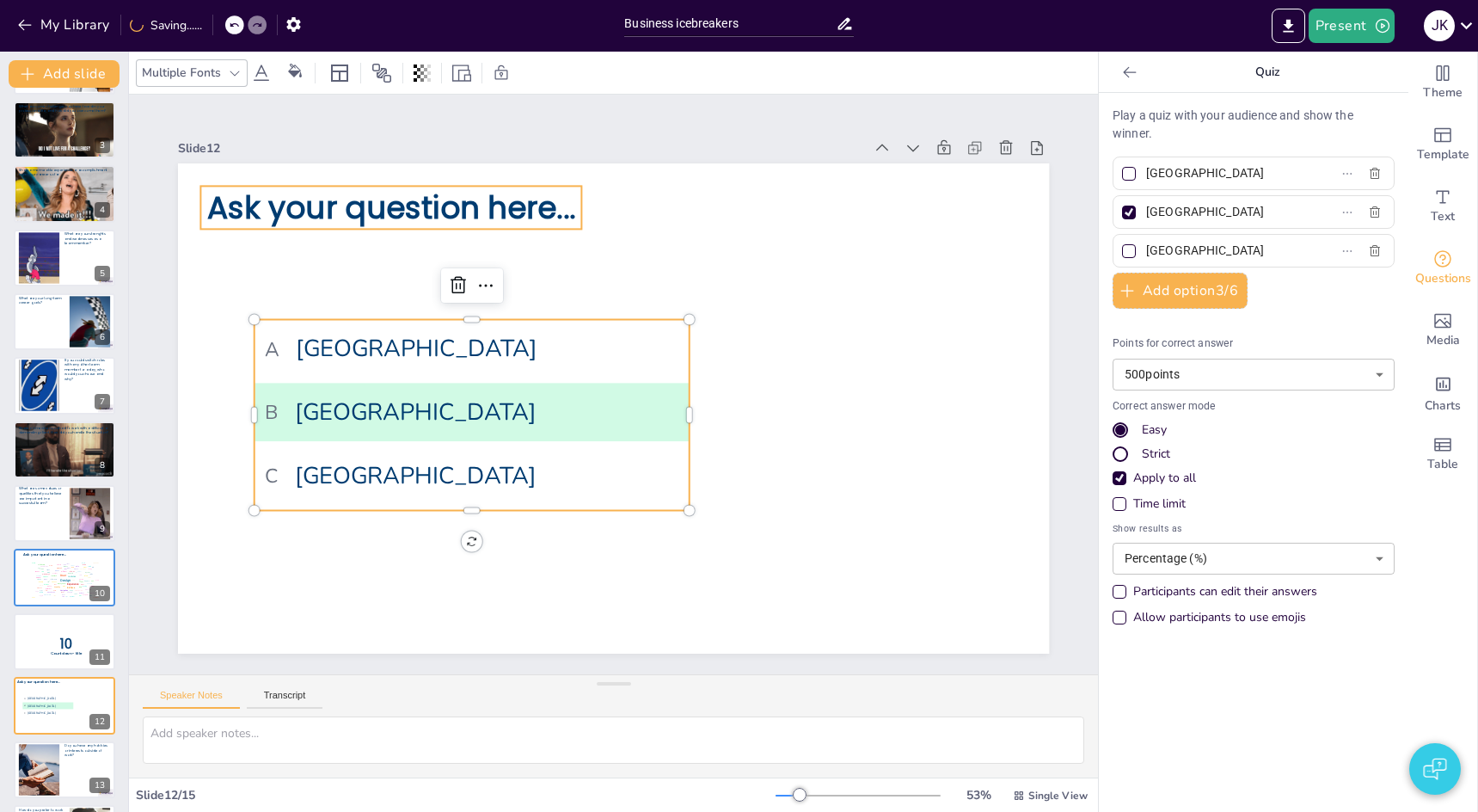
click at [432, 196] on span "Ask your question here..." at bounding box center [433, 165] width 370 height 119
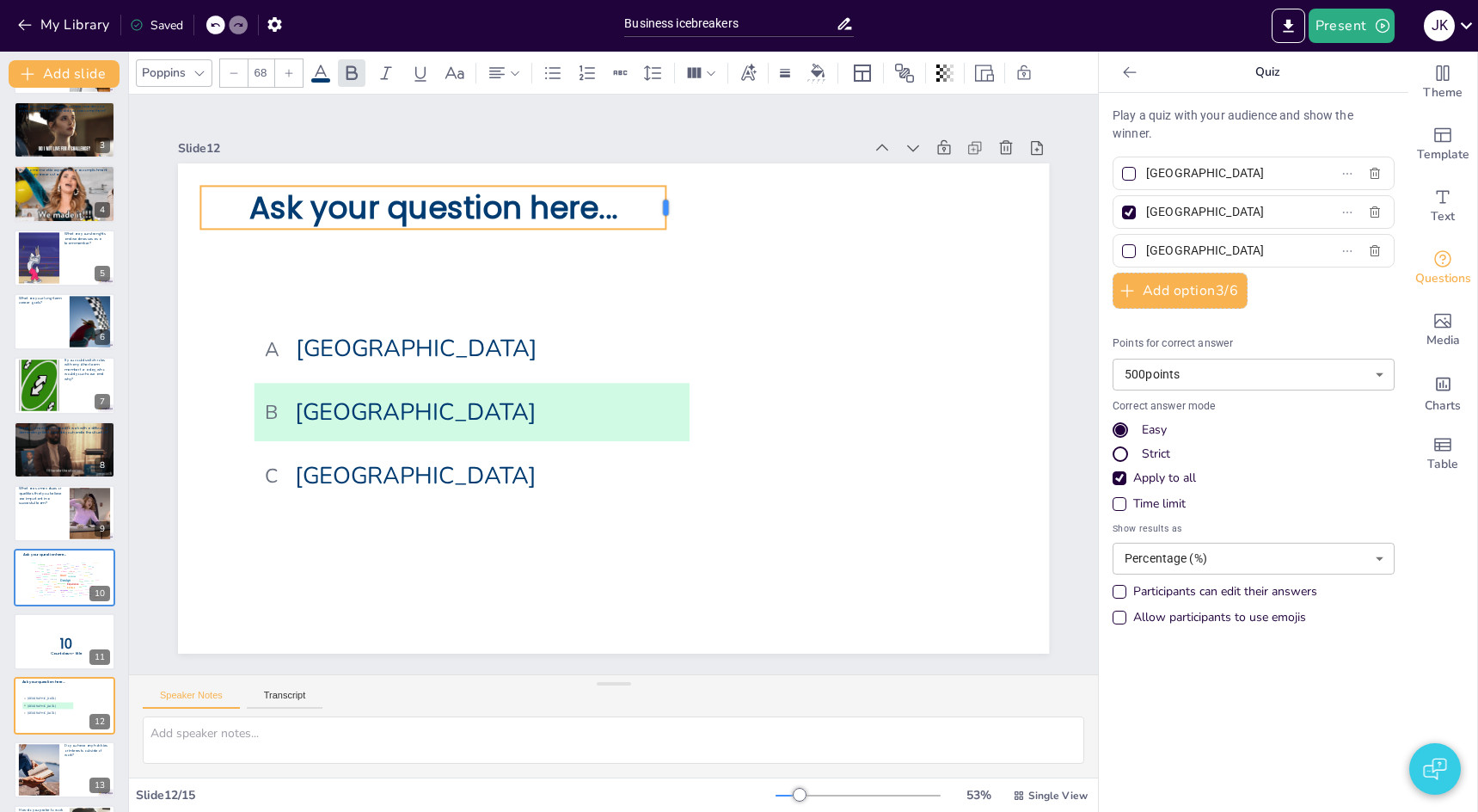
drag, startPoint x: 582, startPoint y: 204, endPoint x: 667, endPoint y: 254, distance: 98.6
click at [667, 254] on div "Ask your question here... A [GEOGRAPHIC_DATA] B [GEOGRAPHIC_DATA] C [GEOGRAPHIC…" at bounding box center [589, 386] width 579 height 917
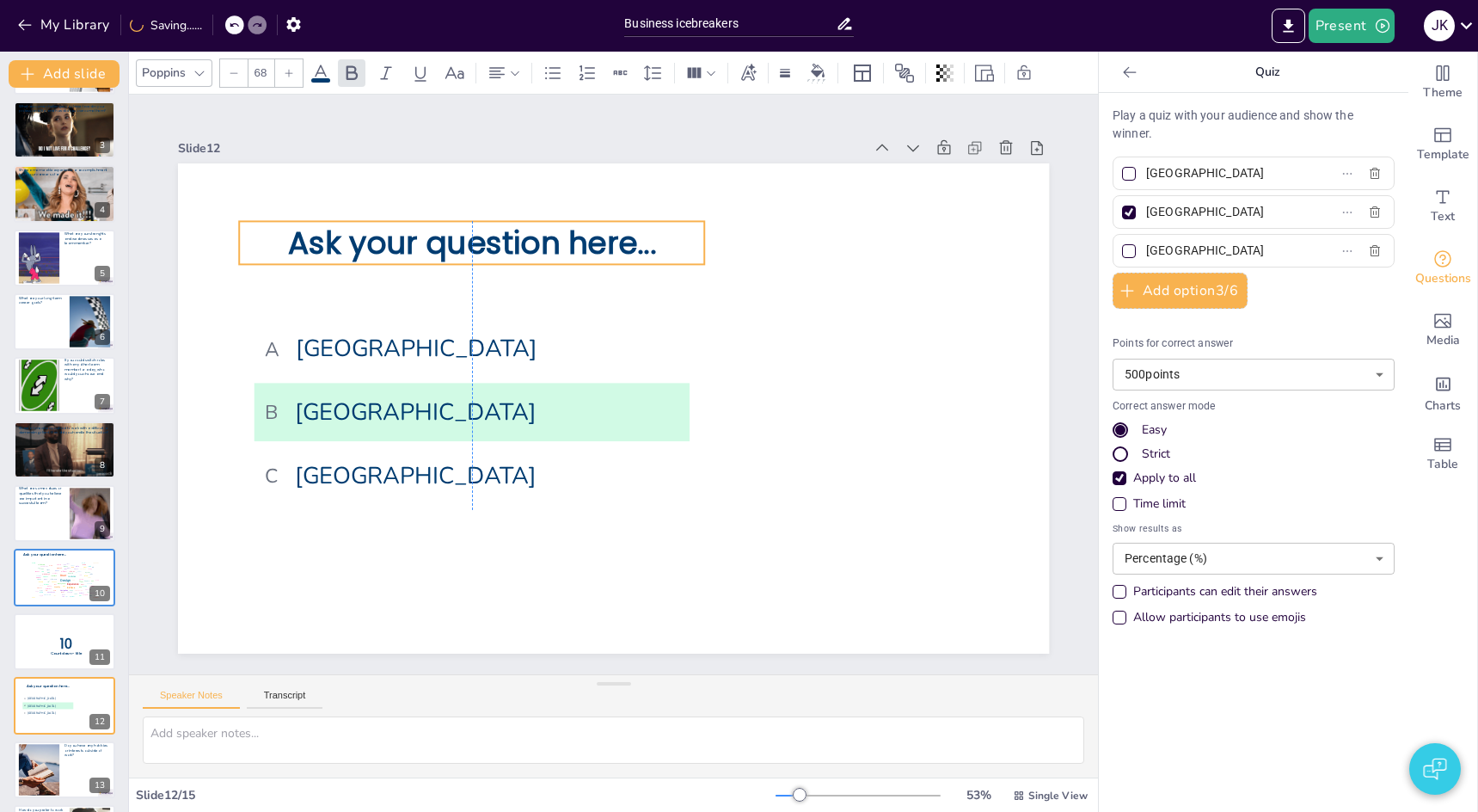
drag, startPoint x: 527, startPoint y: 193, endPoint x: 566, endPoint y: 225, distance: 50.4
click at [566, 225] on span "Ask your question here..." at bounding box center [624, 184] width 279 height 303
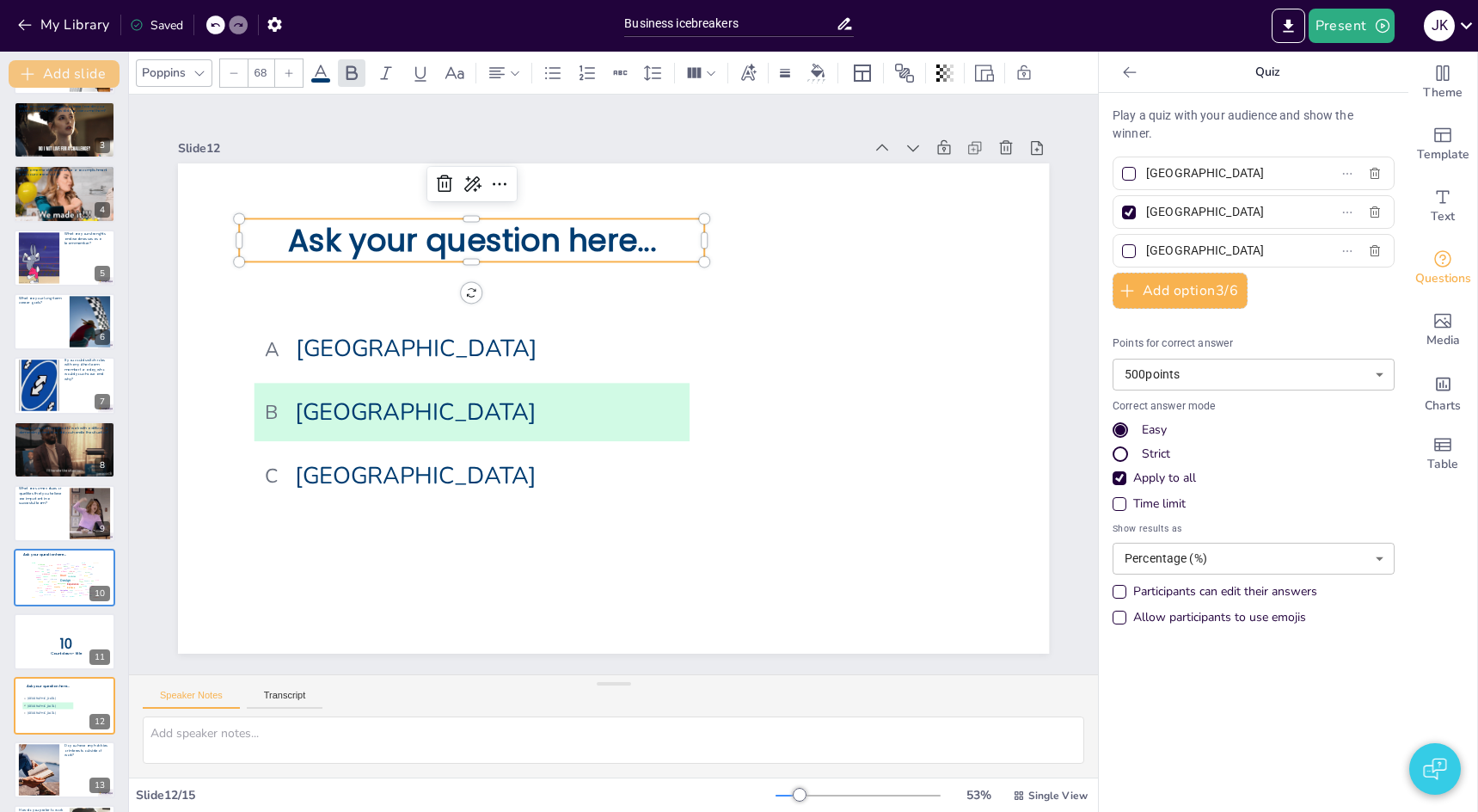
scroll to position [-2, 0]
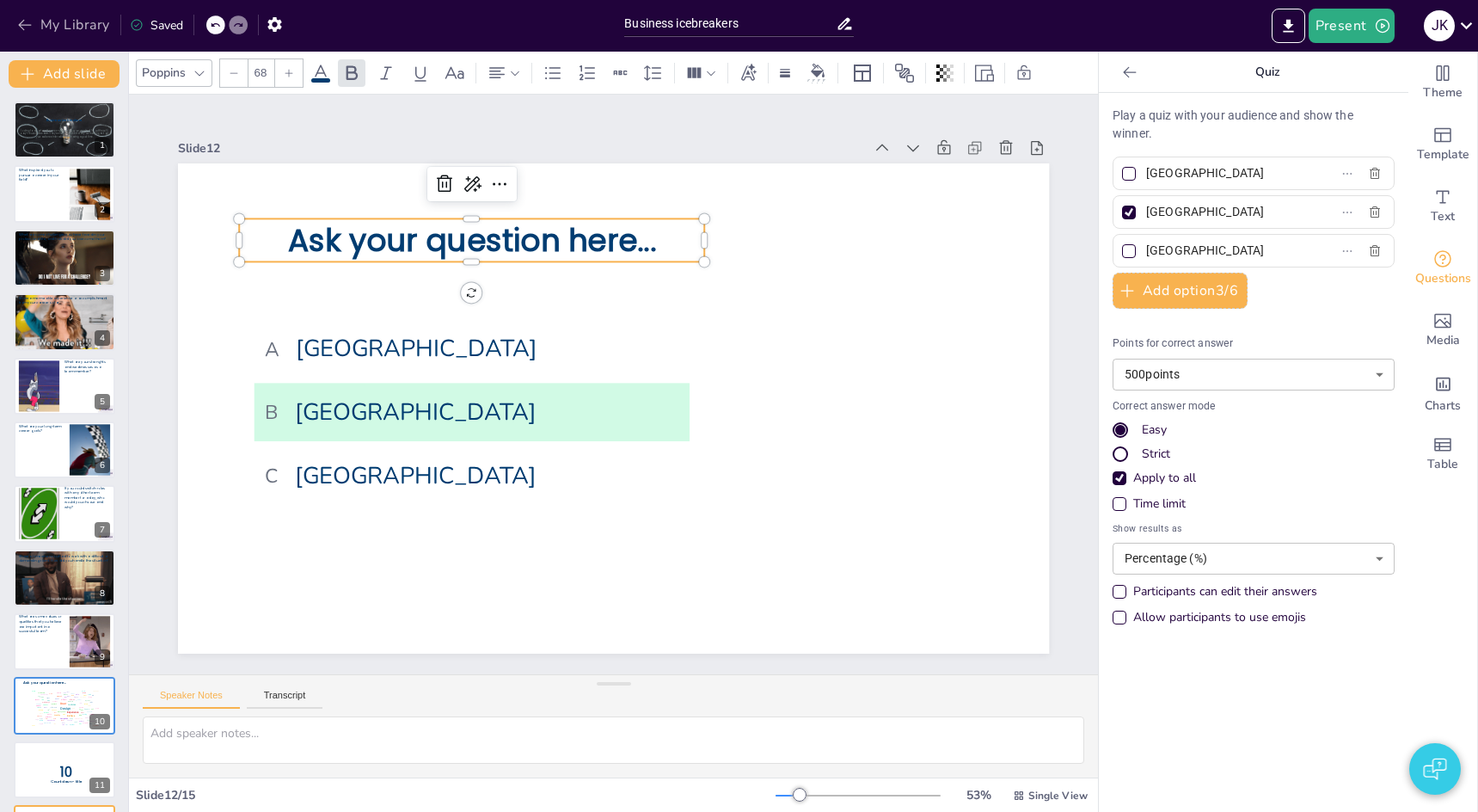
click at [84, 31] on button "My Library" at bounding box center [65, 24] width 104 height 27
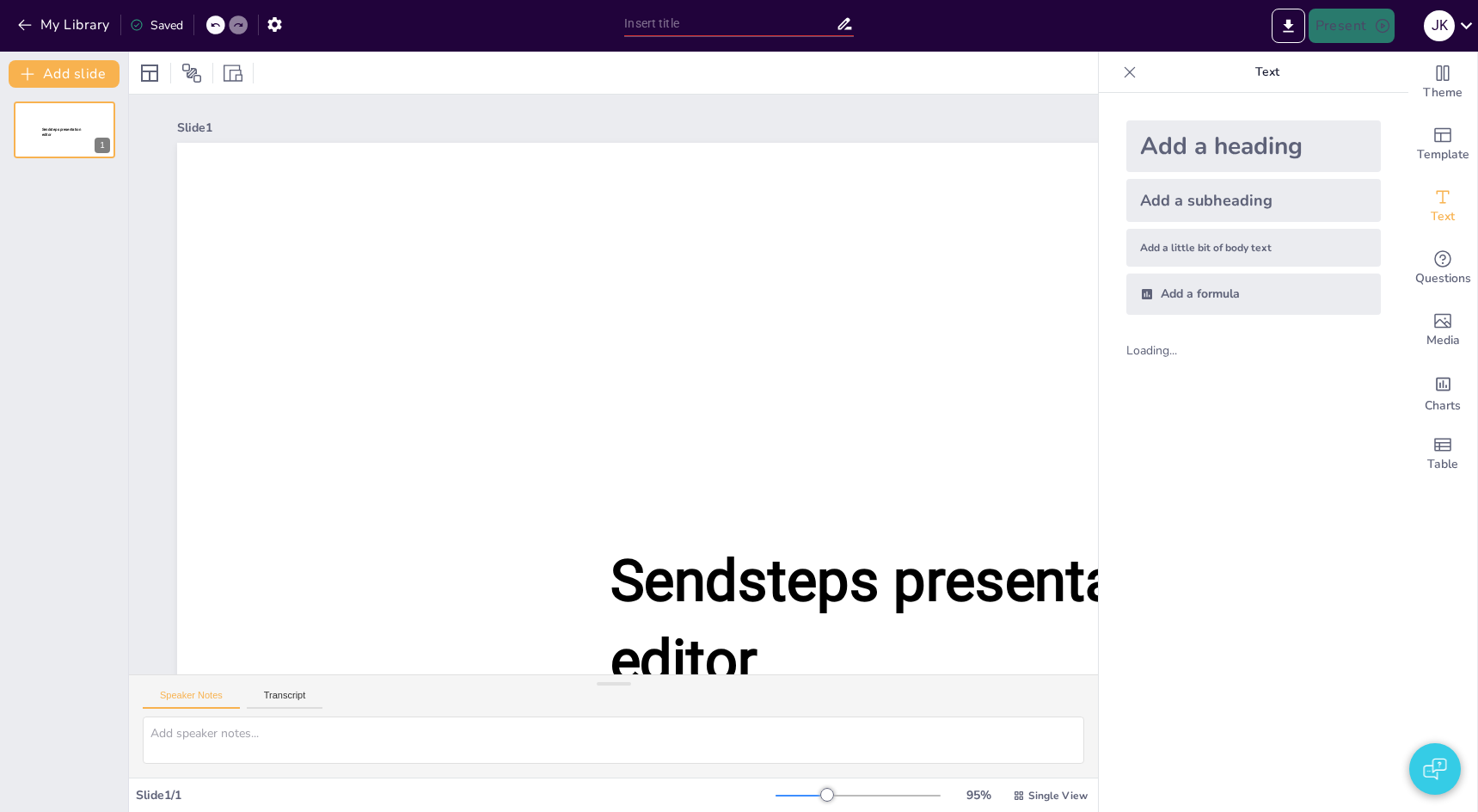
type input "test"
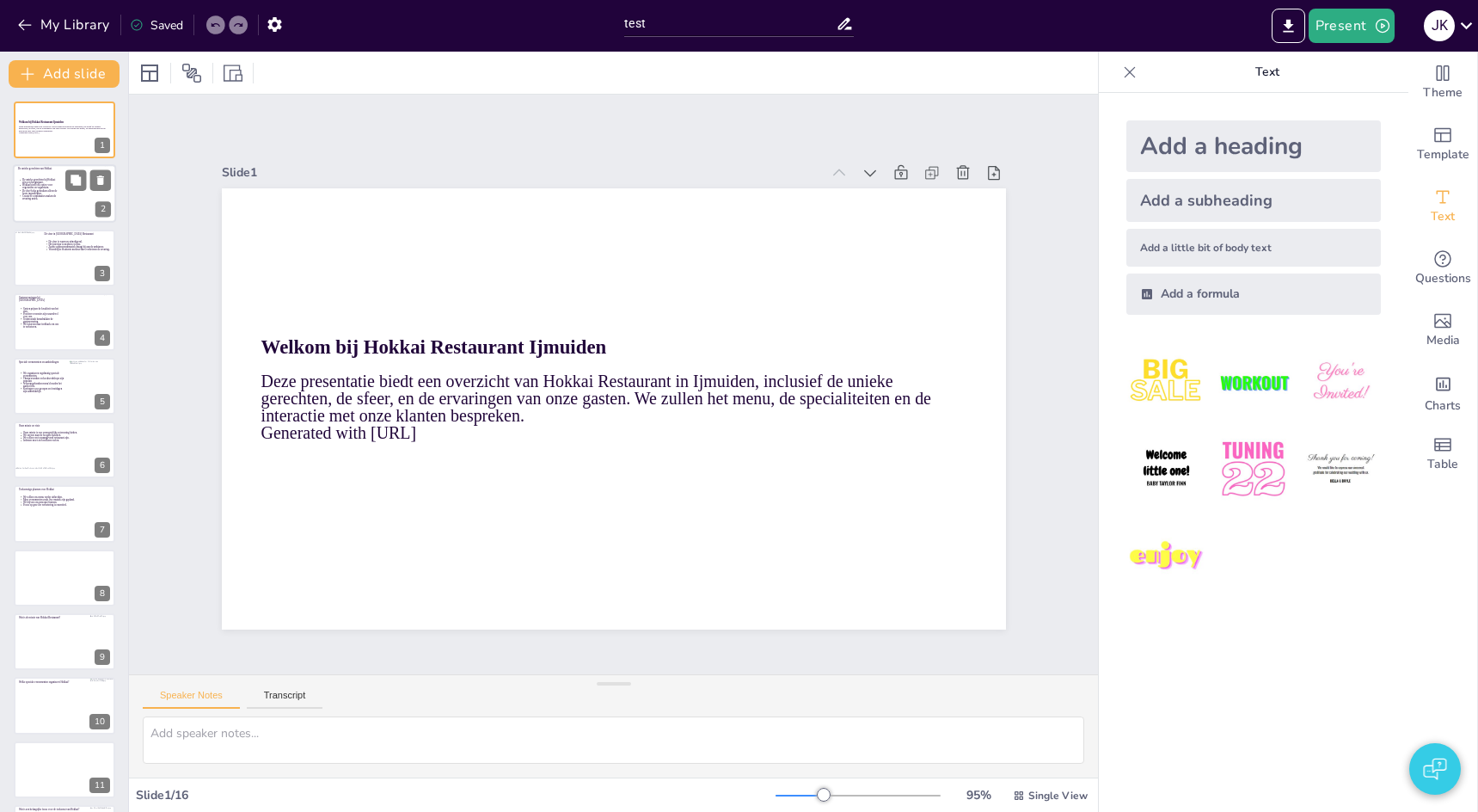
click at [36, 184] on icon at bounding box center [38, 194] width 41 height 37
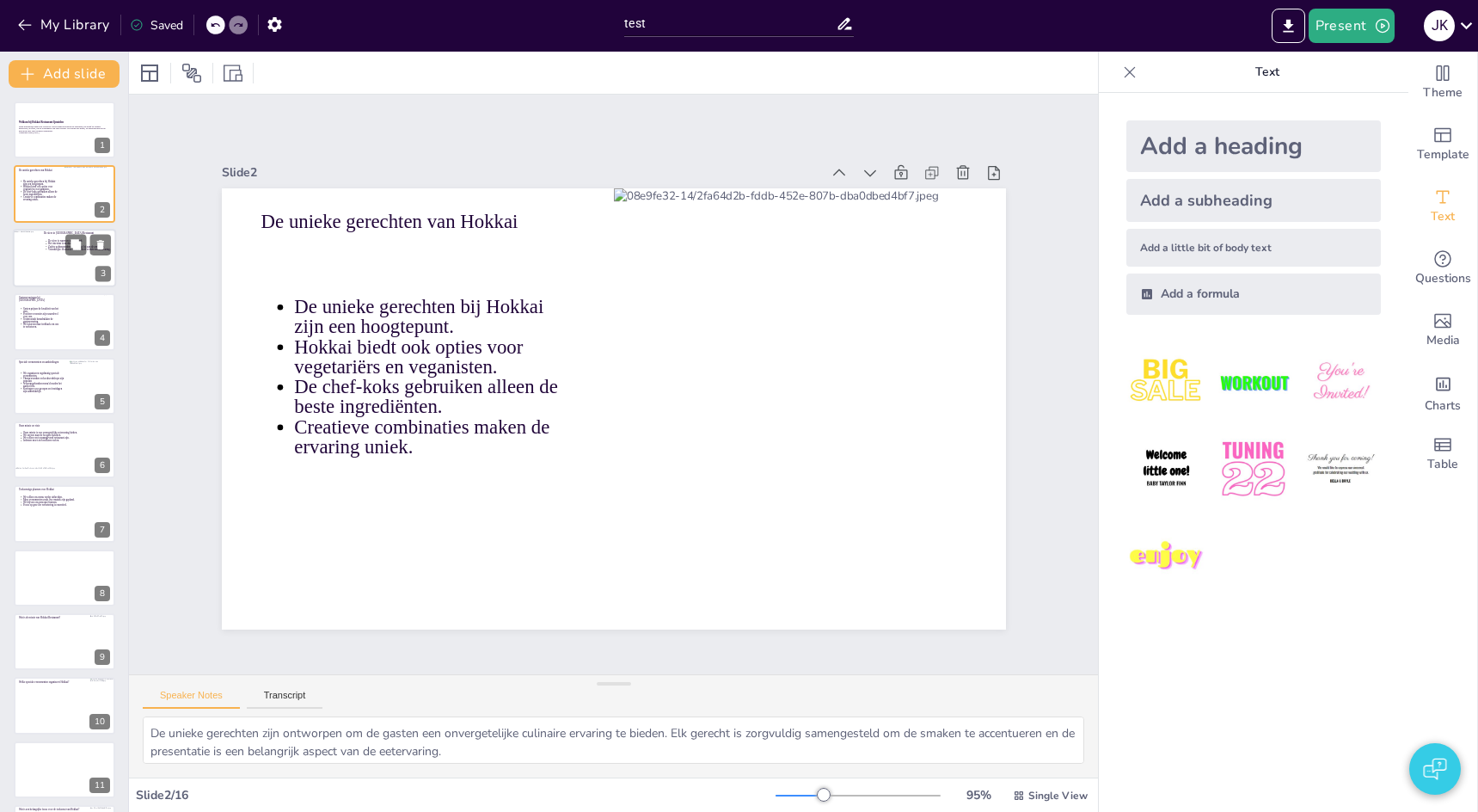
click at [85, 267] on div at bounding box center [65, 258] width 103 height 58
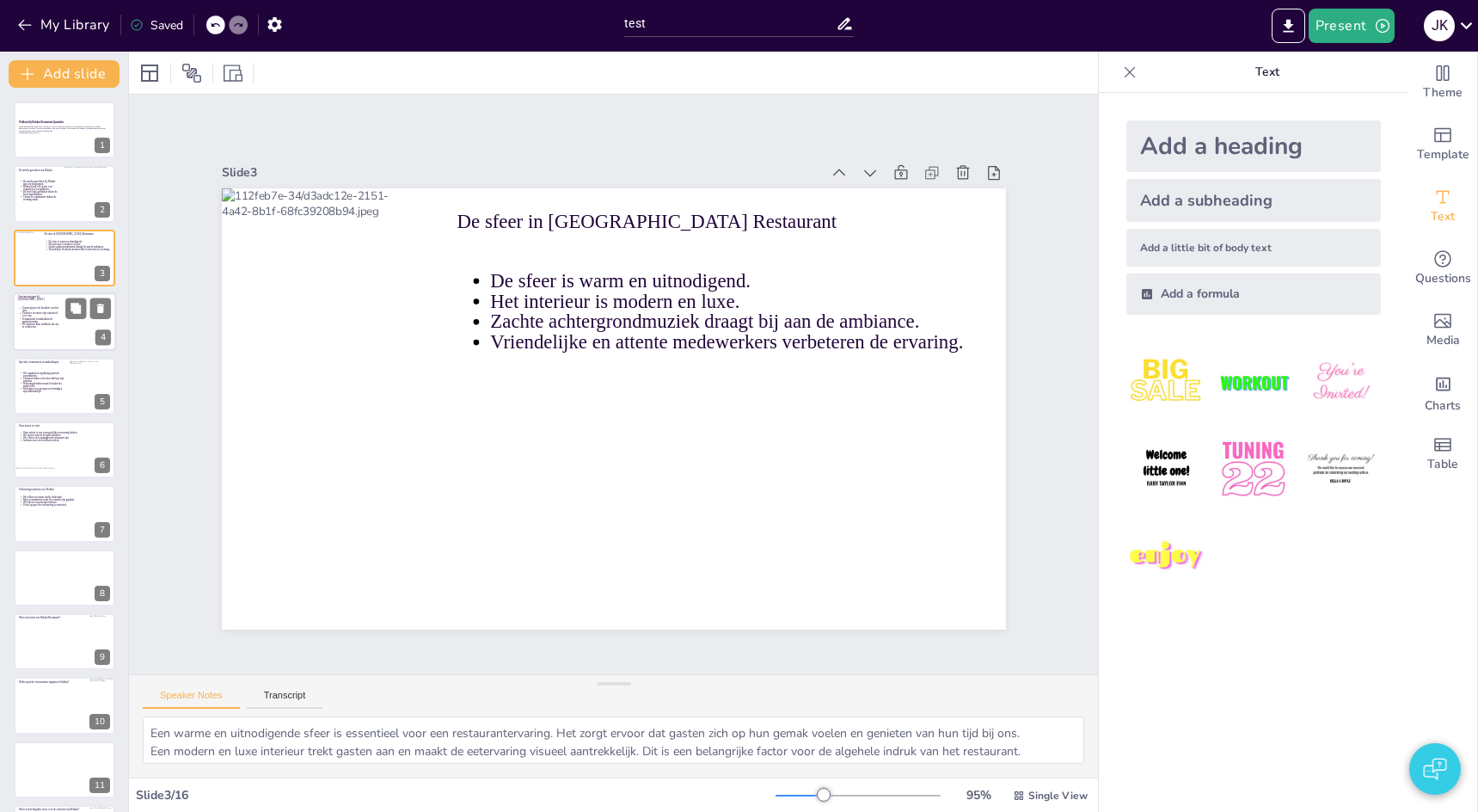
click at [67, 336] on div at bounding box center [90, 322] width 52 height 58
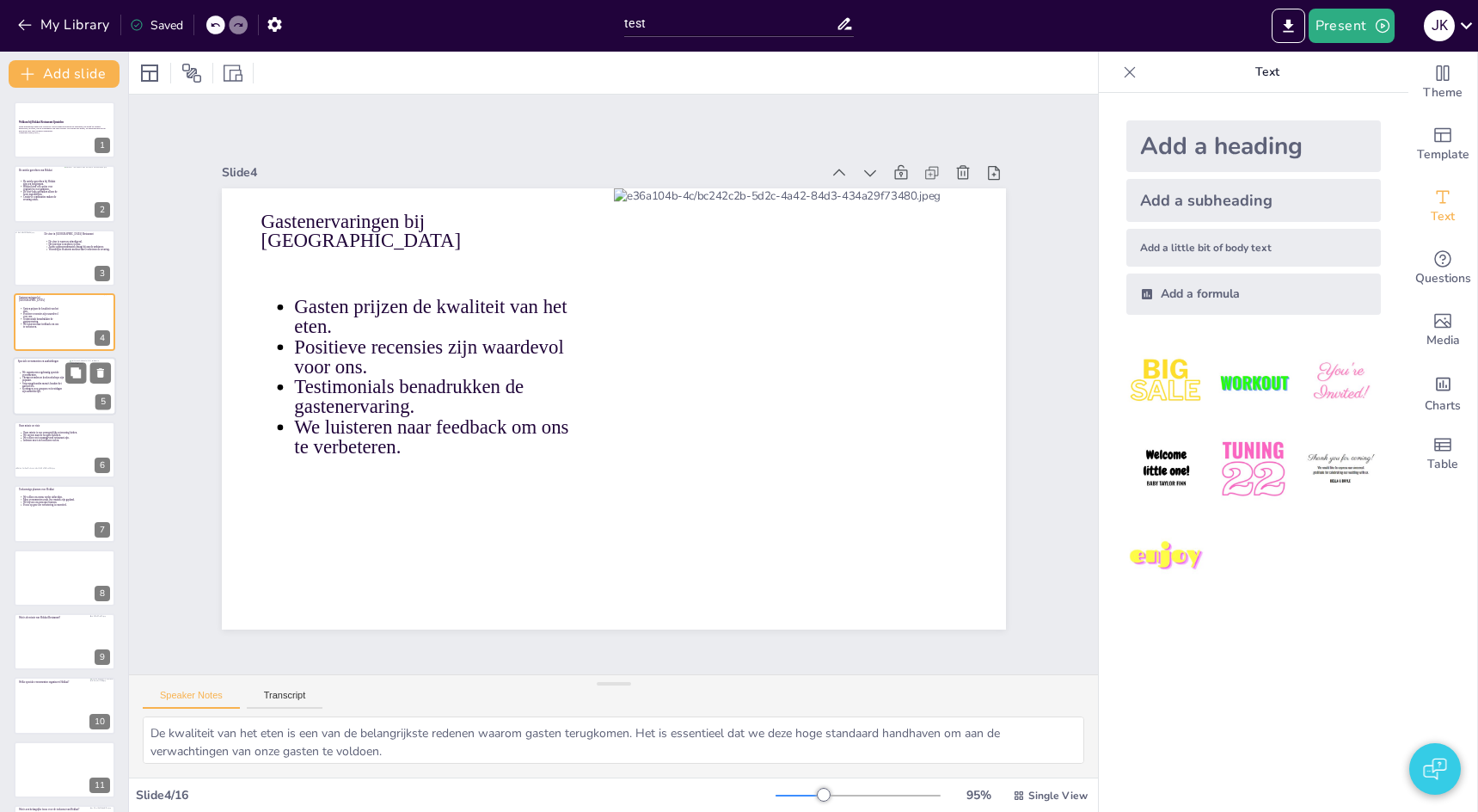
click at [58, 388] on icon at bounding box center [41, 385] width 47 height 37
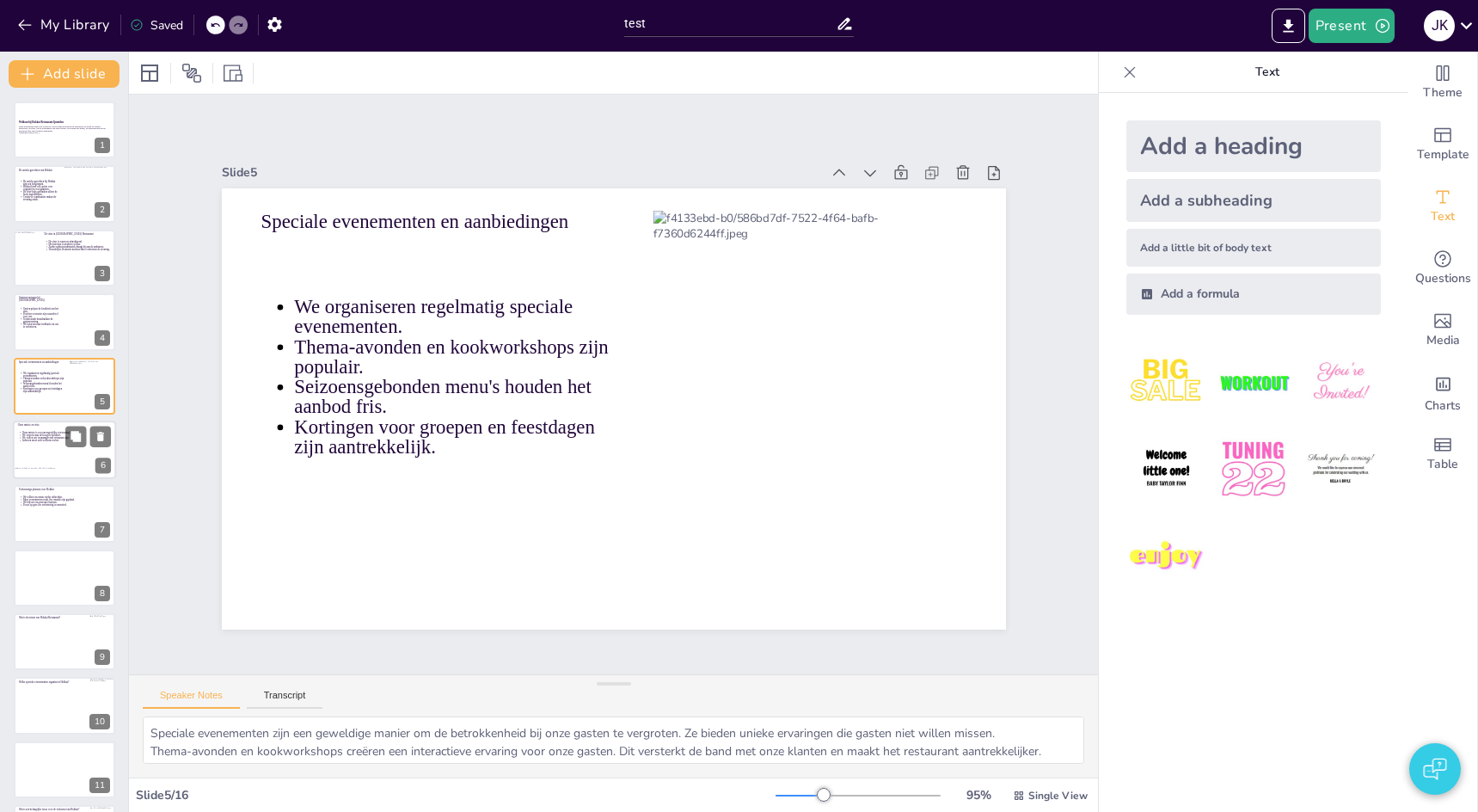
click at [42, 459] on div at bounding box center [65, 449] width 103 height 58
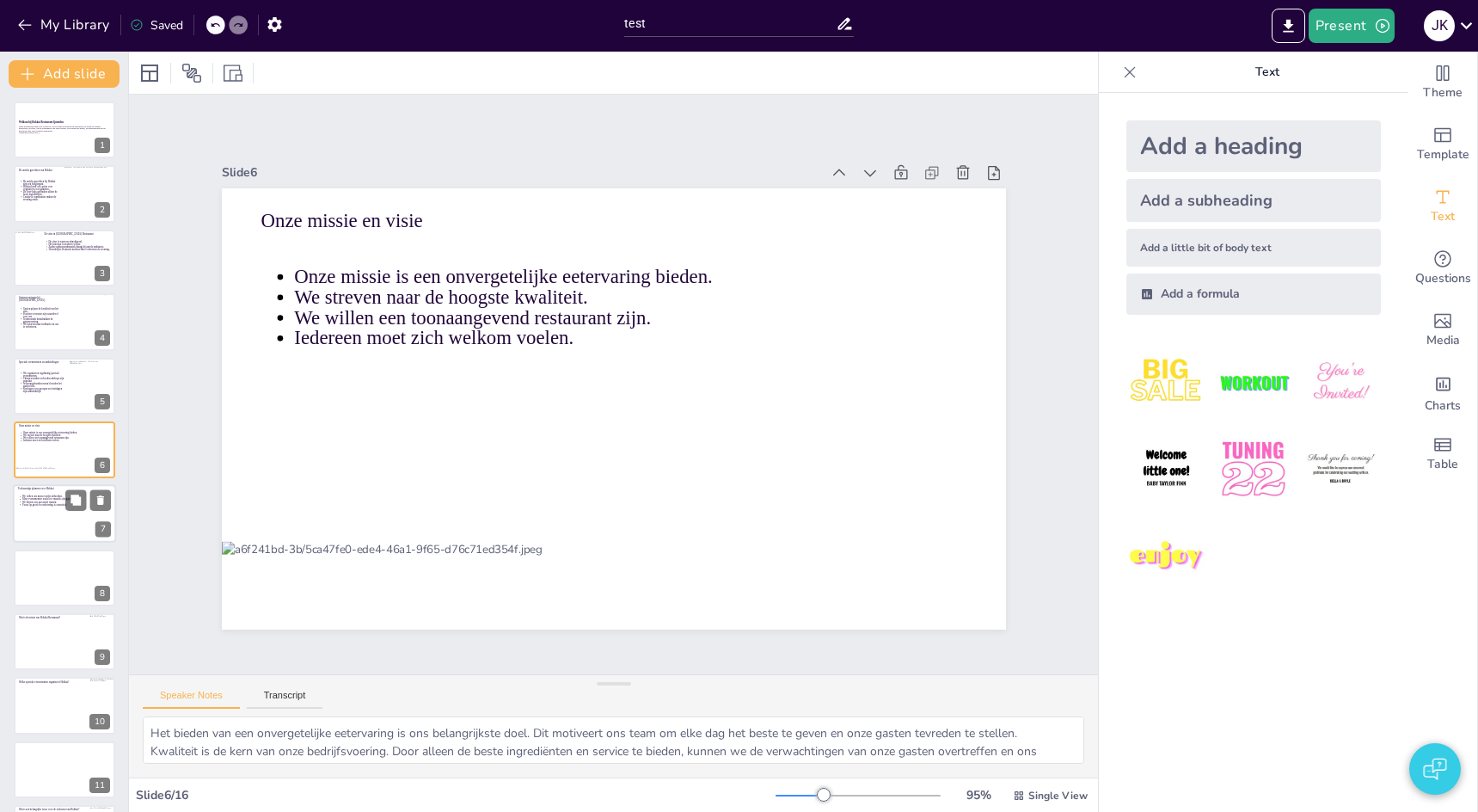
click at [68, 518] on div at bounding box center [65, 514] width 103 height 58
type textarea "Het uitbreiden van ons menu maakt het mogelijk om nieuwe smaken en gerechten aa…"
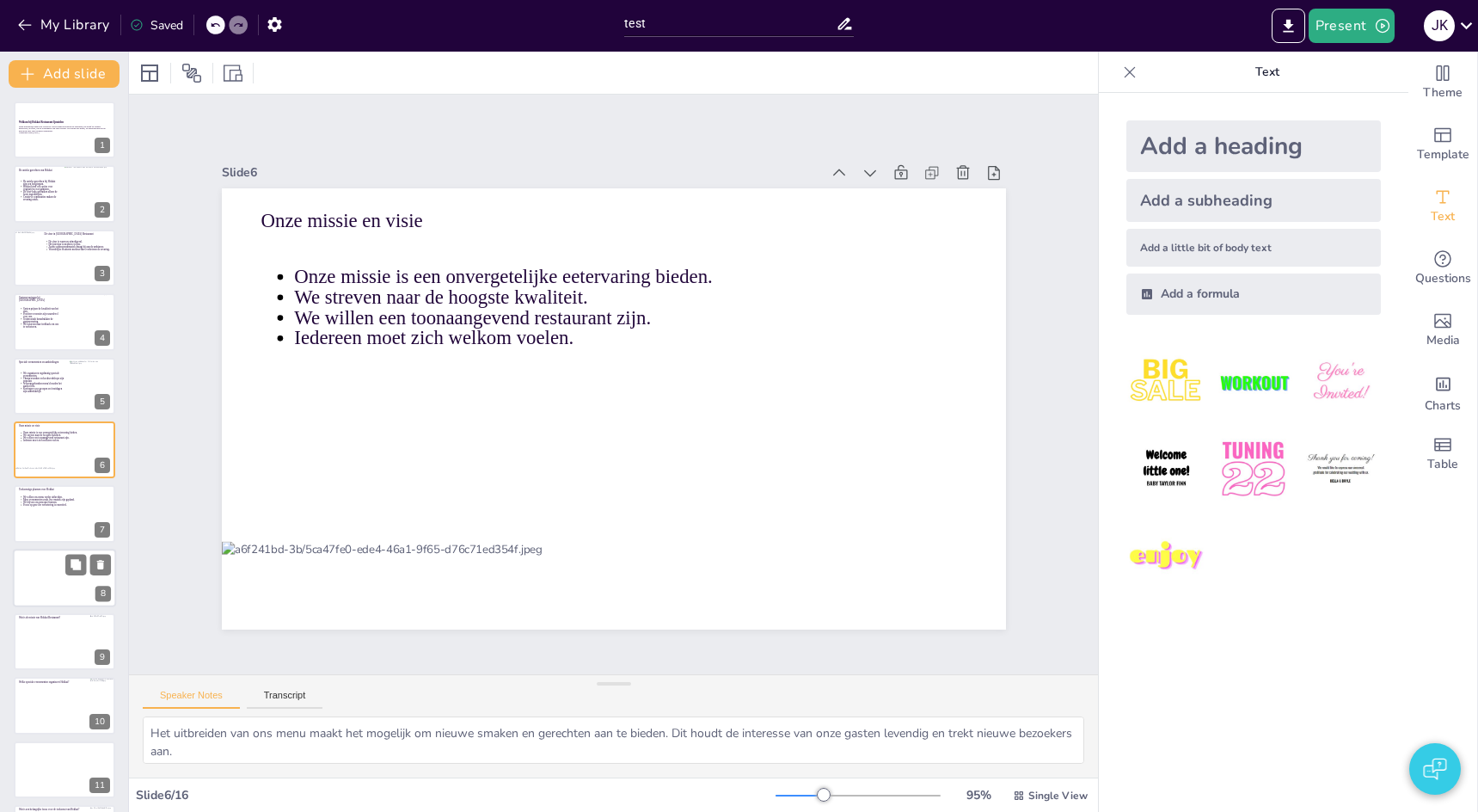
scroll to position [64, 0]
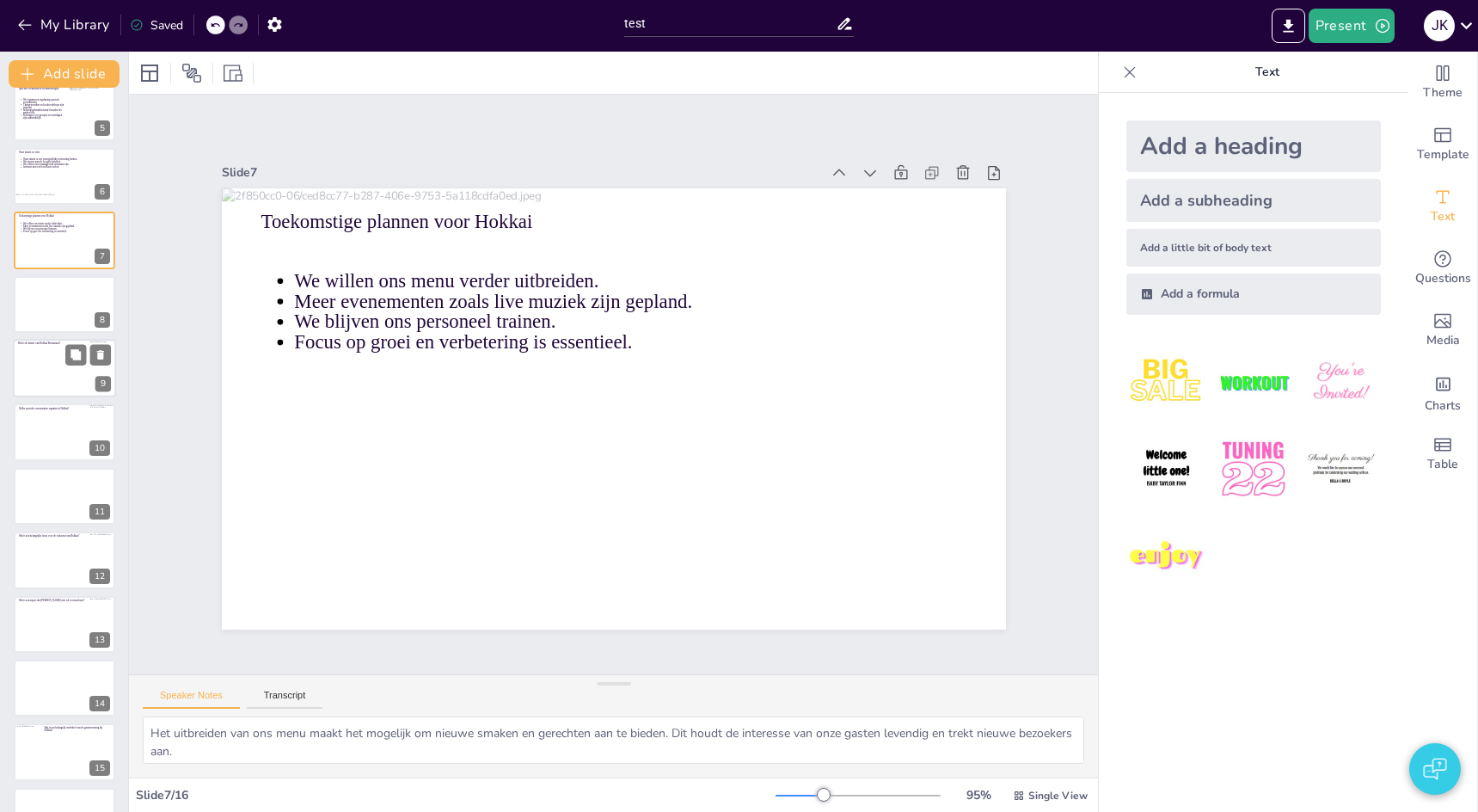
click at [38, 373] on div at bounding box center [65, 368] width 103 height 58
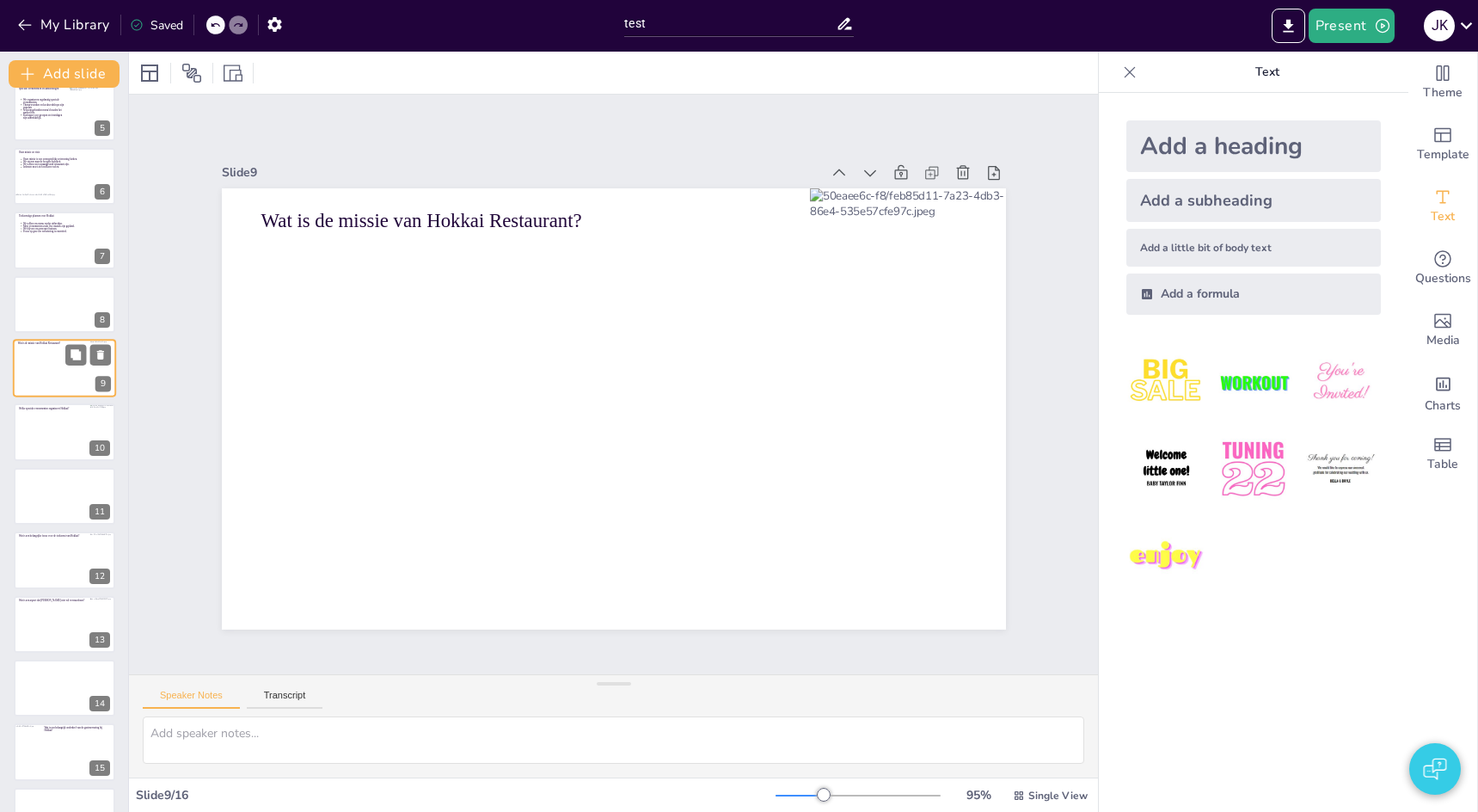
scroll to position [191, 0]
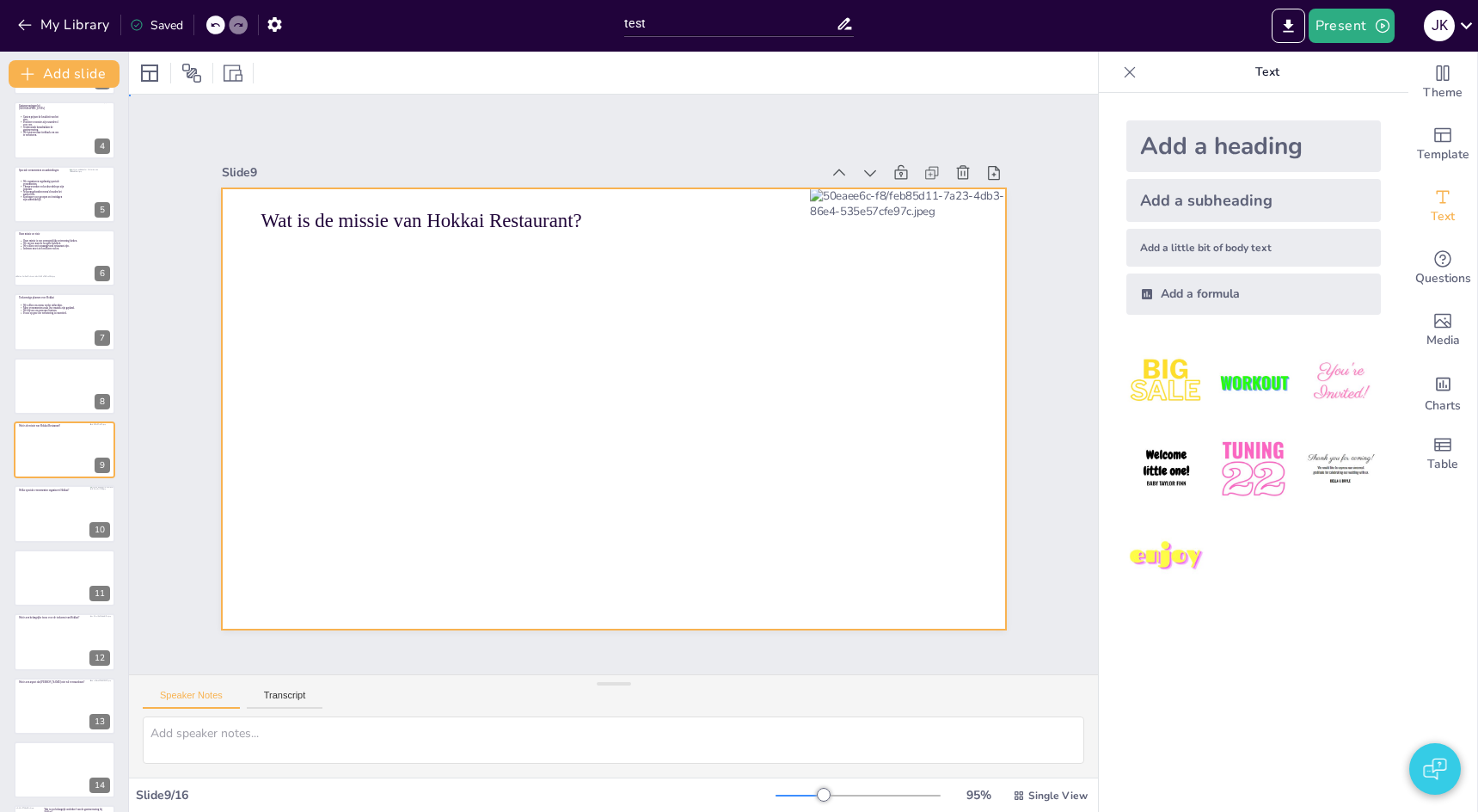
click at [365, 369] on div at bounding box center [614, 409] width 784 height 441
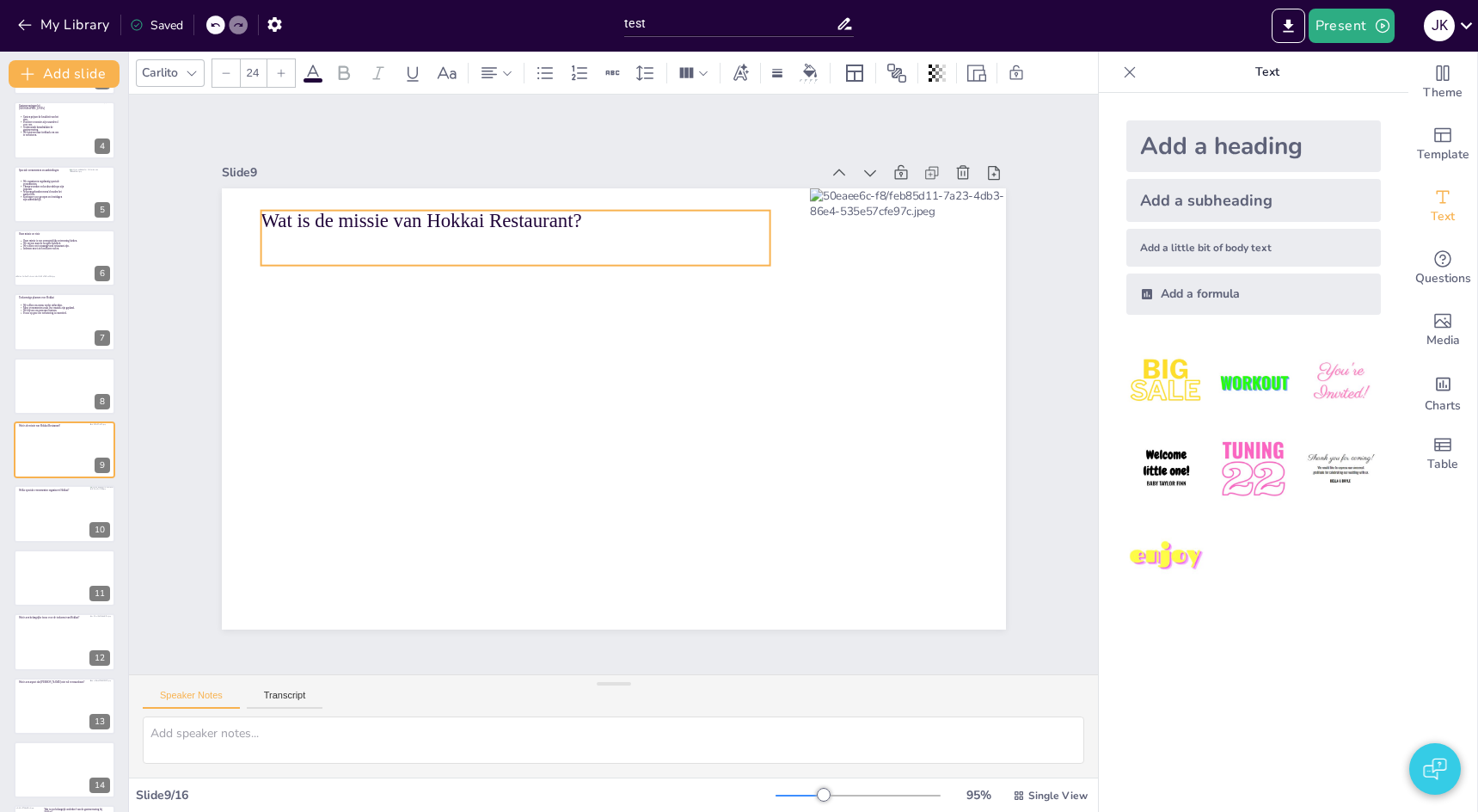
click at [374, 221] on icon at bounding box center [516, 238] width 510 height 56
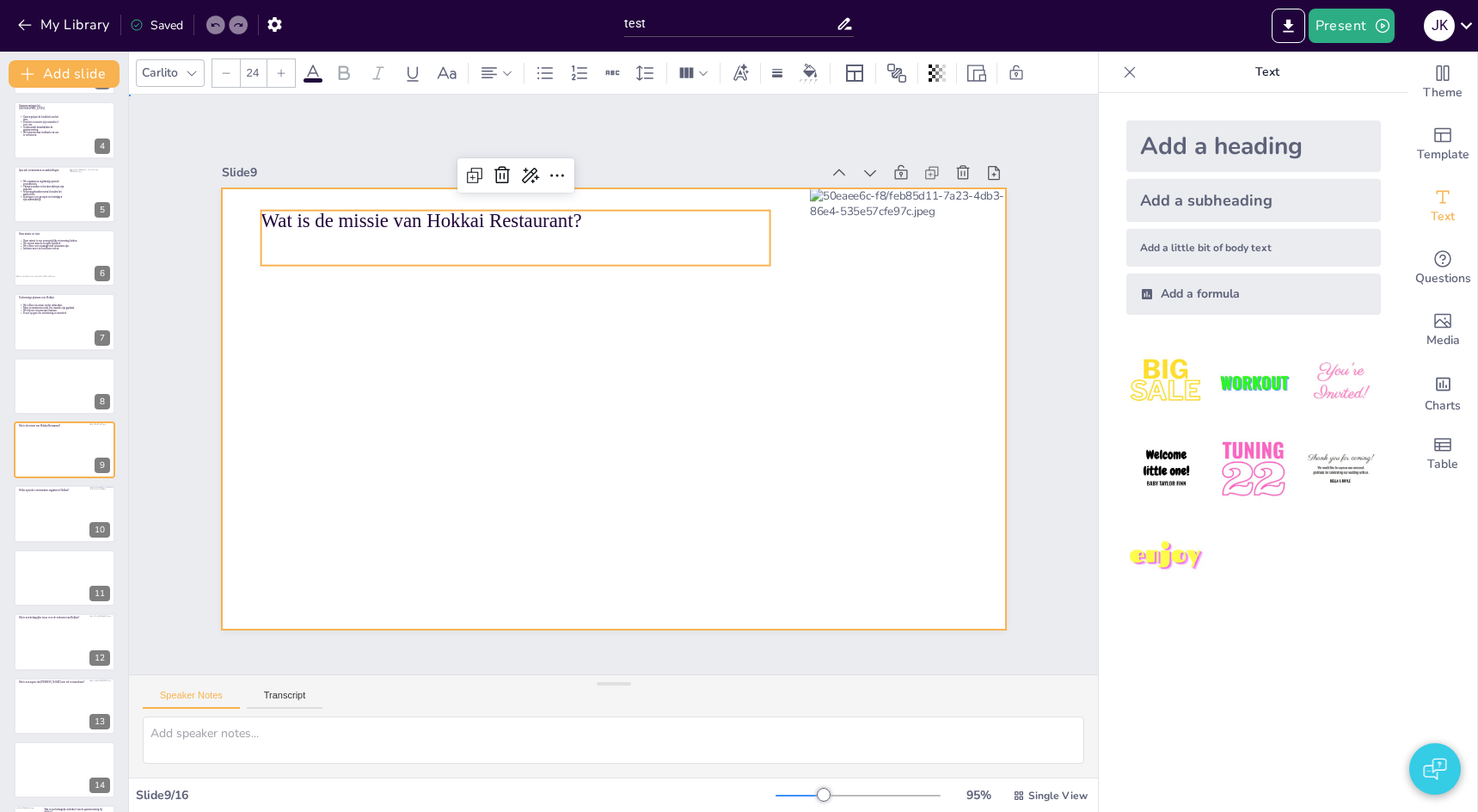
click at [357, 451] on div at bounding box center [614, 409] width 784 height 441
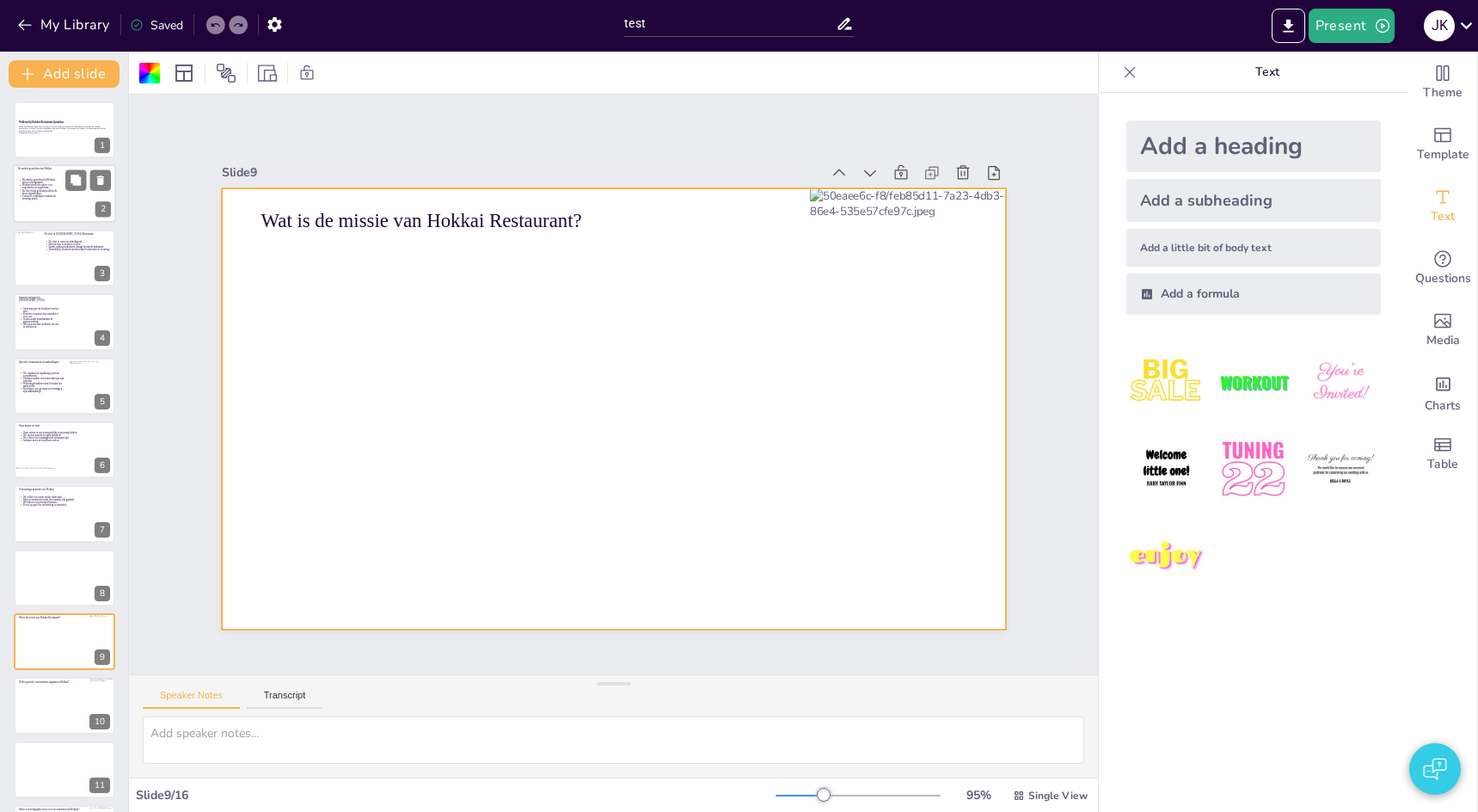
scroll to position [0, 0]
